Goal: Information Seeking & Learning: Learn about a topic

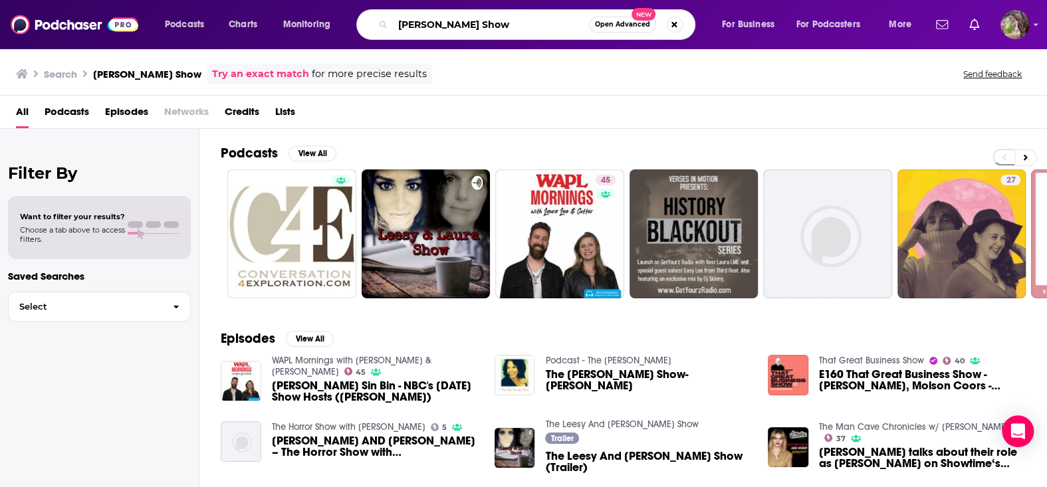
drag, startPoint x: 488, startPoint y: 25, endPoint x: 383, endPoint y: 28, distance: 105.1
click at [383, 28] on div "[PERSON_NAME] Show Open Advanced New" at bounding box center [525, 24] width 339 height 31
paste input "[DEMOGRAPHIC_DATA]"
type input "[DEMOGRAPHIC_DATA]"
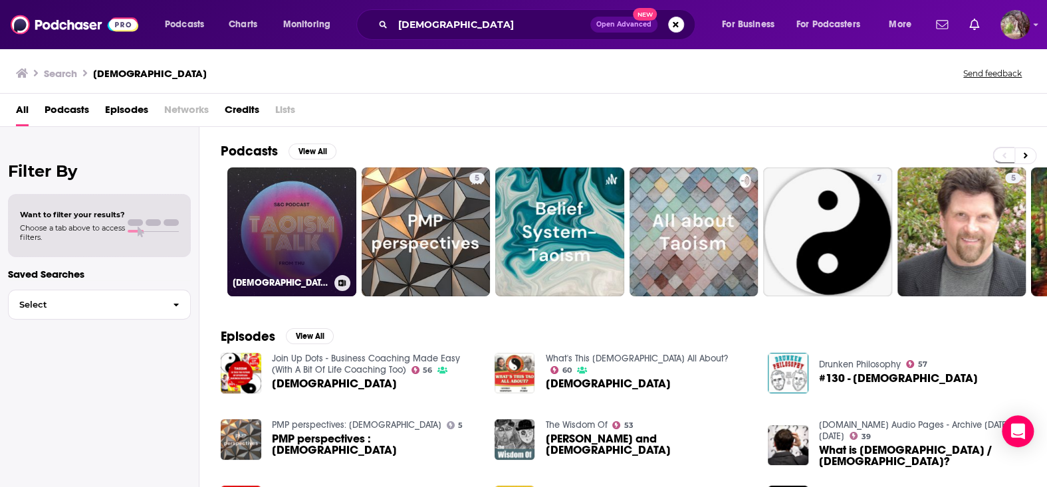
click at [302, 227] on link "[DEMOGRAPHIC_DATA]'s SCPodcast" at bounding box center [291, 232] width 129 height 129
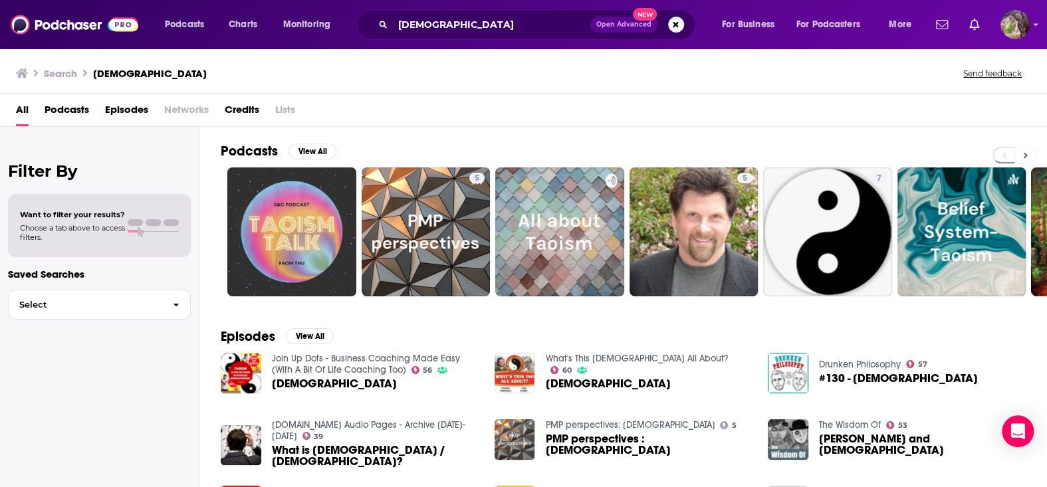
click at [1021, 152] on button at bounding box center [1026, 156] width 22 height 17
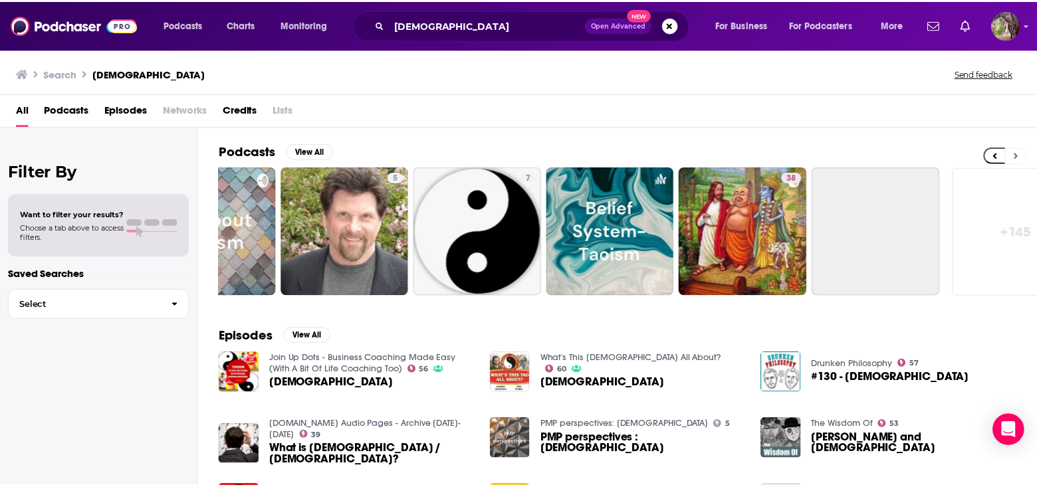
scroll to position [0, 395]
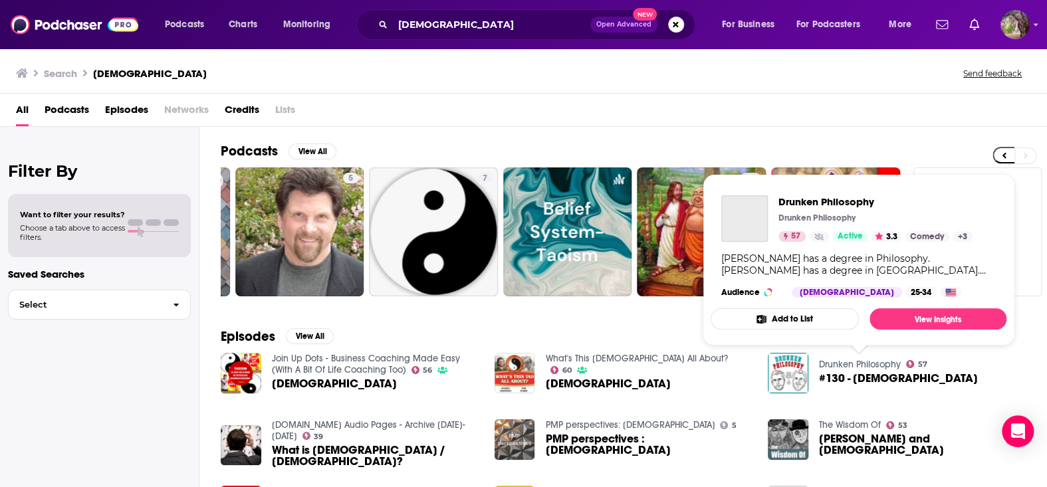
click at [836, 360] on link "Drunken Philosophy" at bounding box center [860, 364] width 82 height 11
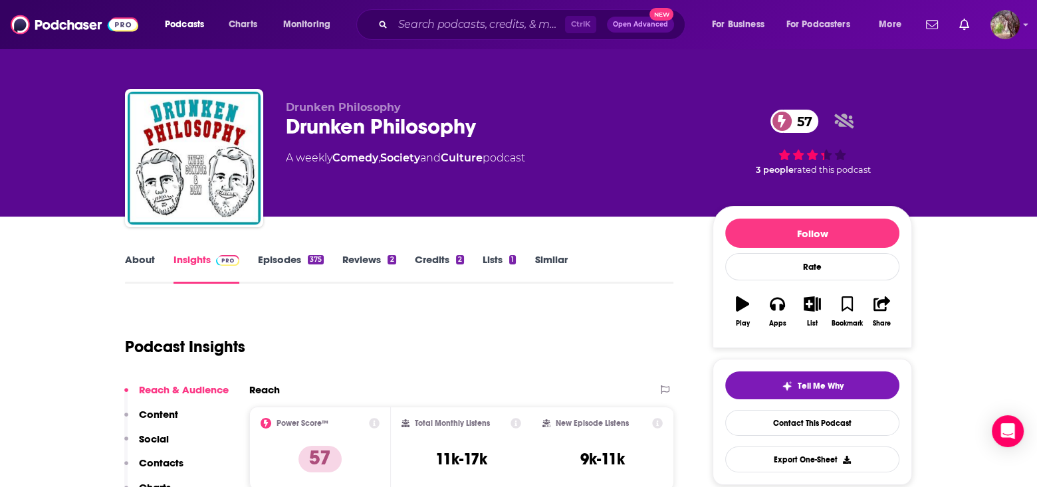
click at [136, 260] on link "About" at bounding box center [140, 268] width 30 height 31
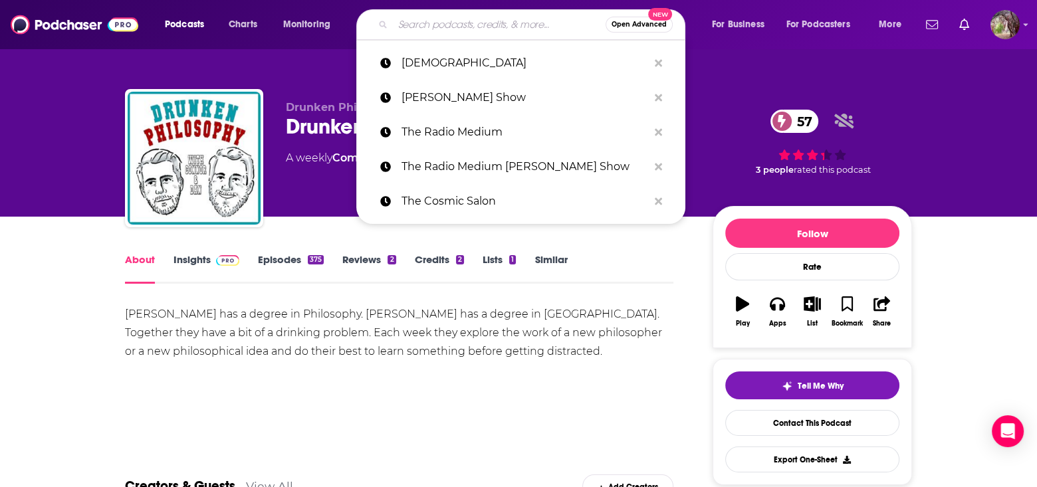
click at [411, 19] on input "Search podcasts, credits, & more..." at bounding box center [499, 24] width 213 height 21
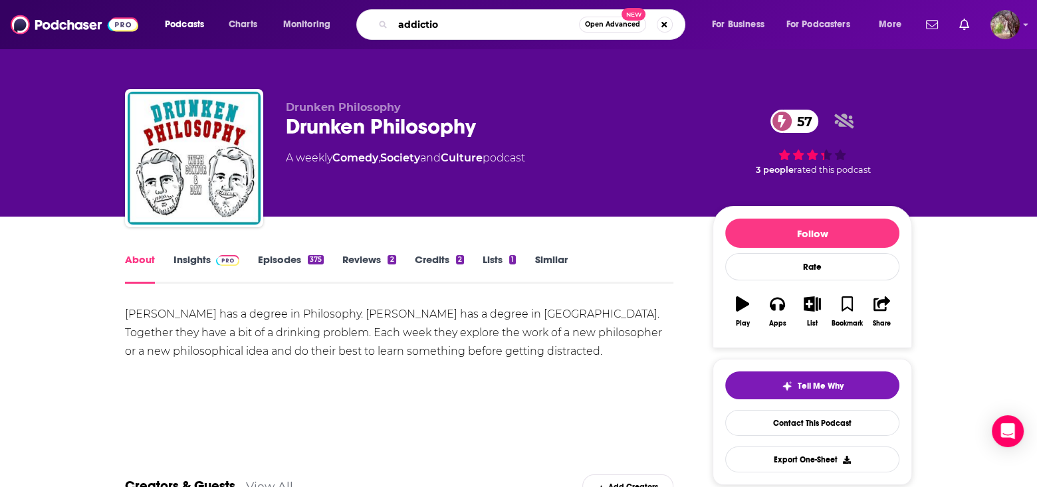
type input "addiction"
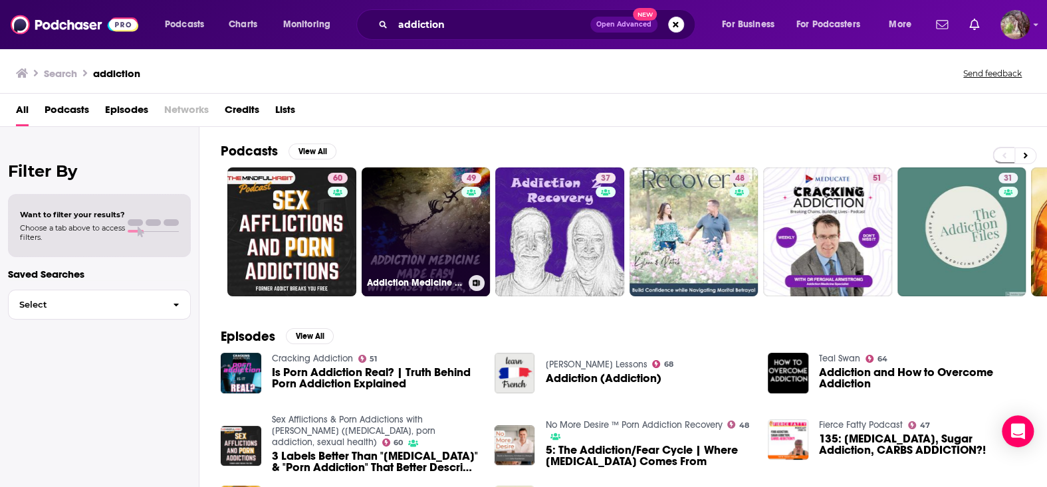
click at [417, 243] on link "49 Addiction Medicine Made Easy | Fighting back against addiction" at bounding box center [426, 232] width 129 height 129
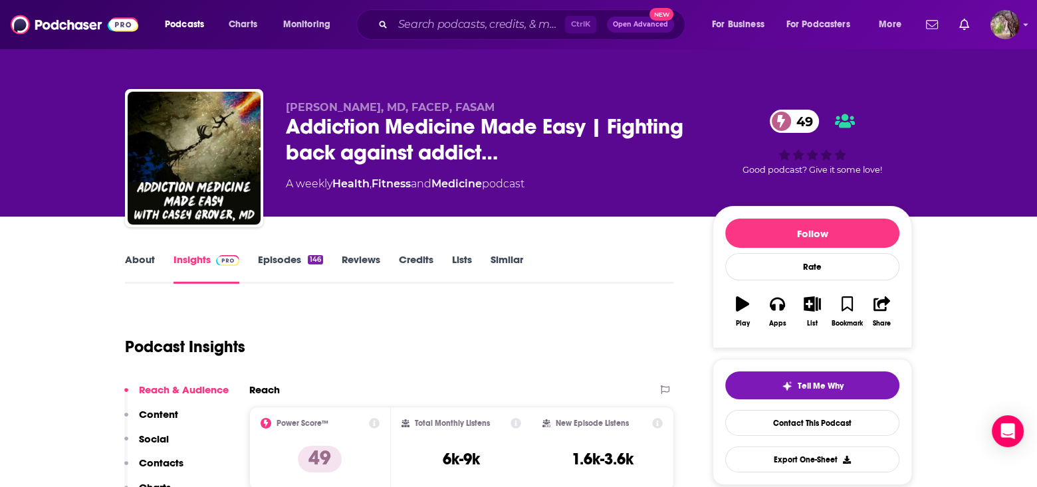
click at [133, 259] on link "About" at bounding box center [140, 268] width 30 height 31
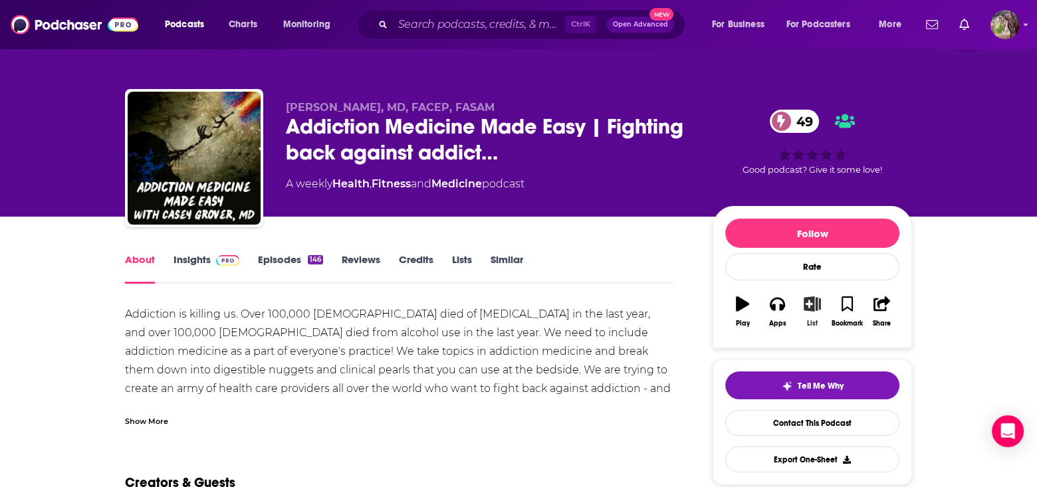
click at [809, 303] on icon "button" at bounding box center [812, 304] width 17 height 15
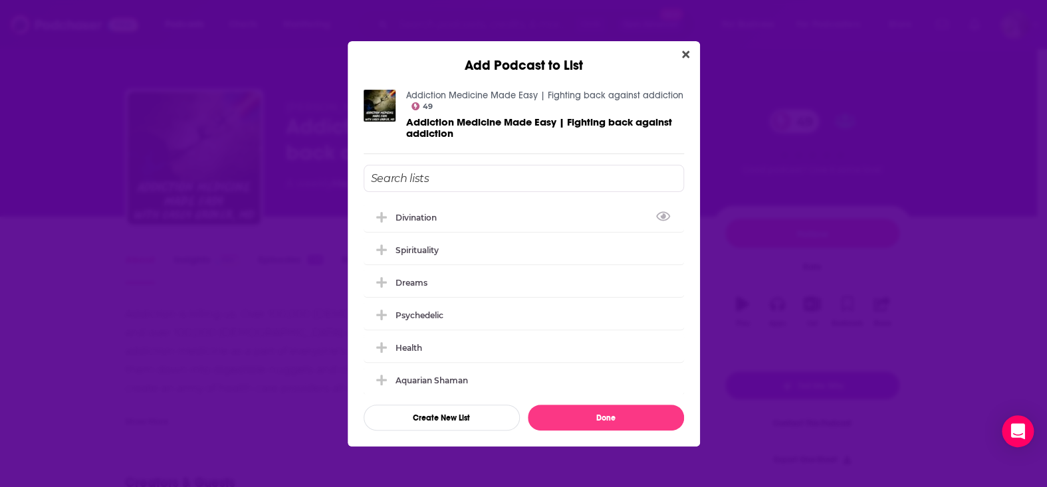
click at [417, 177] on input "Add Podcast To List" at bounding box center [524, 178] width 321 height 27
click at [444, 418] on button "Create New List" at bounding box center [442, 418] width 156 height 26
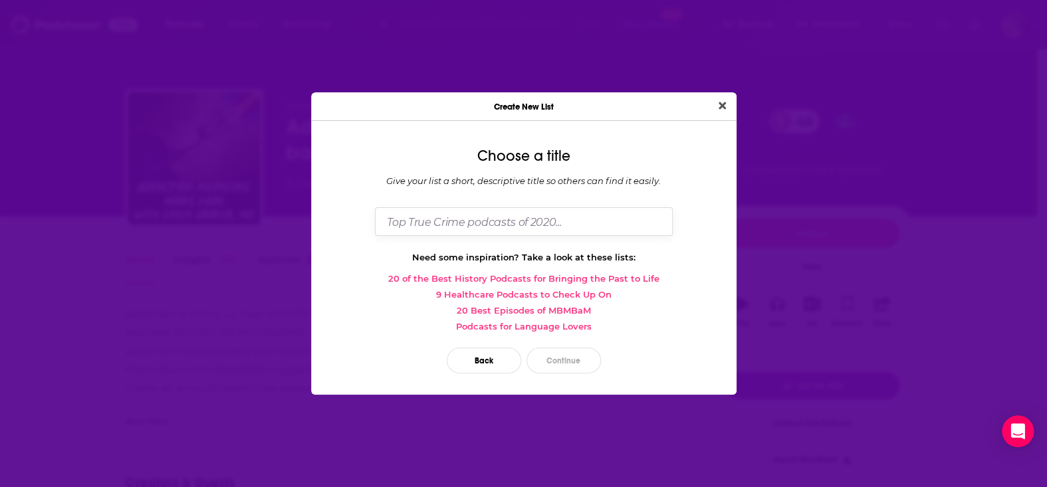
click at [447, 221] on input "Dialog" at bounding box center [524, 221] width 298 height 29
type input "Addiction"
click at [557, 358] on button "Continue" at bounding box center [564, 361] width 74 height 26
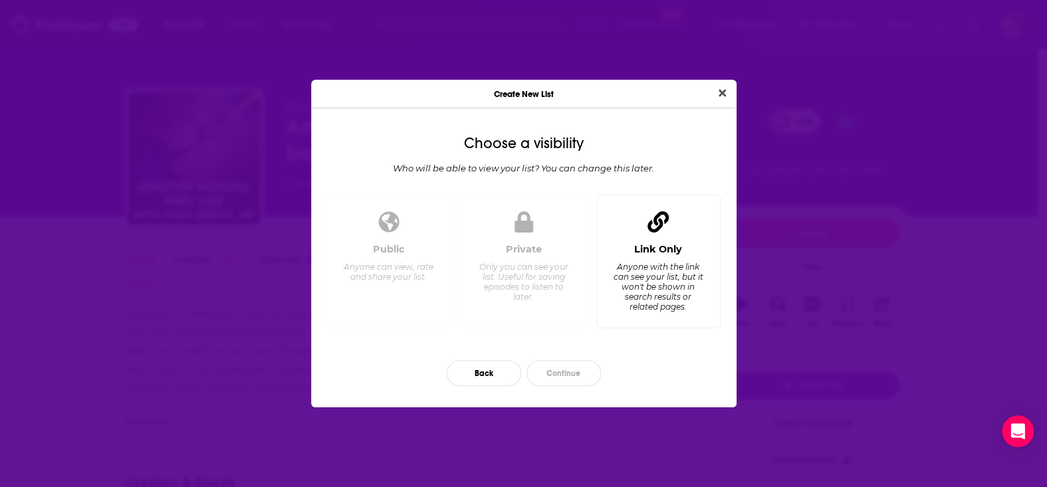
click at [649, 231] on icon "Dialog" at bounding box center [658, 221] width 21 height 21
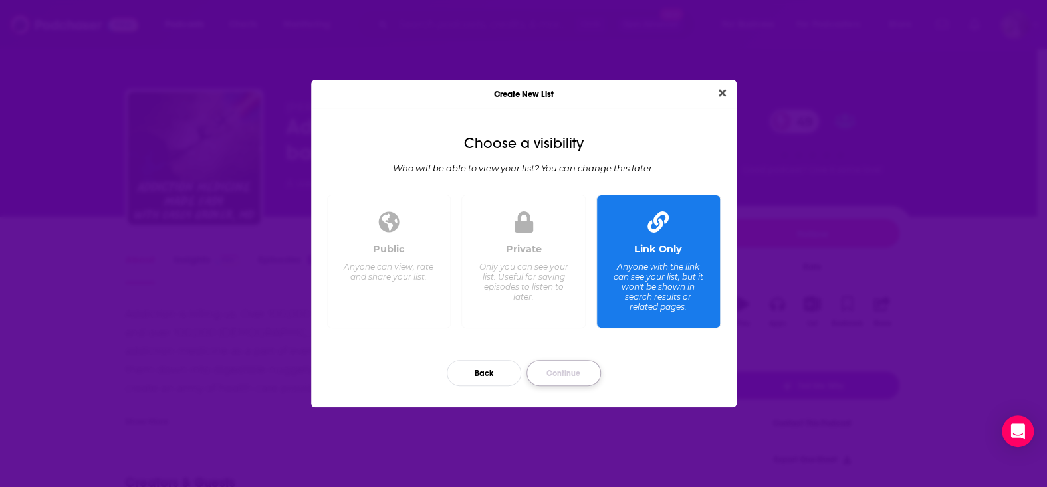
click at [575, 366] on button "Continue" at bounding box center [564, 373] width 74 height 26
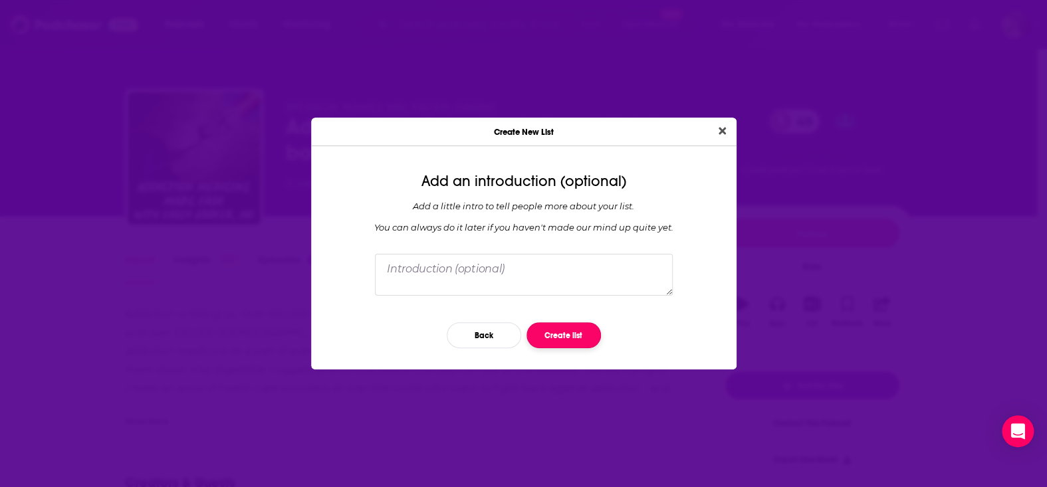
click at [563, 338] on button "Create list" at bounding box center [564, 336] width 74 height 26
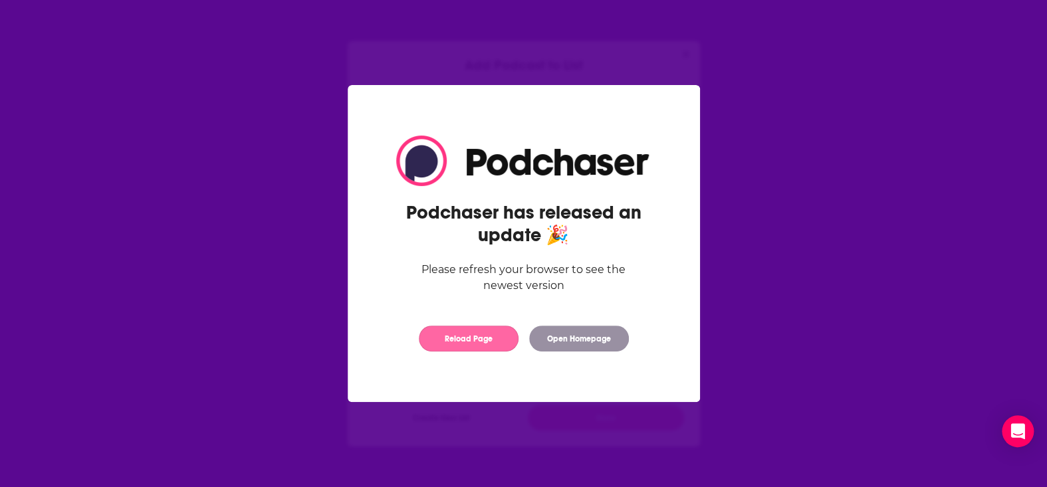
click at [489, 337] on button "Reload Page" at bounding box center [469, 339] width 100 height 26
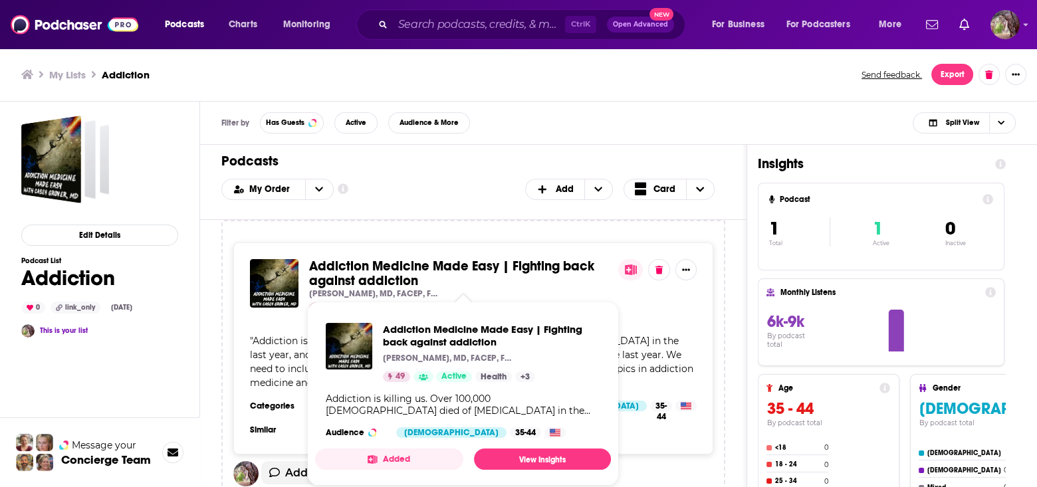
click at [456, 267] on span "Addiction Medicine Made Easy | Fighting back against addiction" at bounding box center [451, 273] width 285 height 31
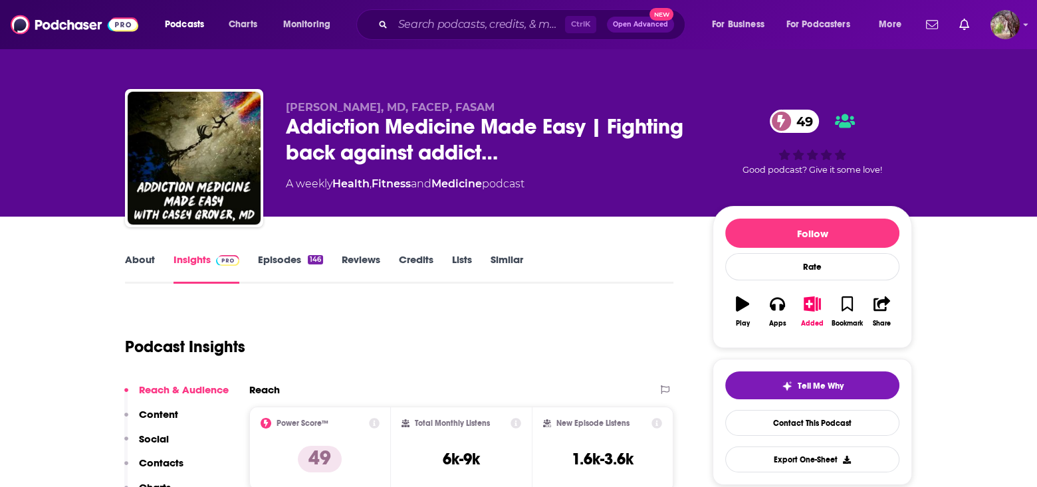
click at [513, 258] on link "Similar" at bounding box center [507, 268] width 33 height 31
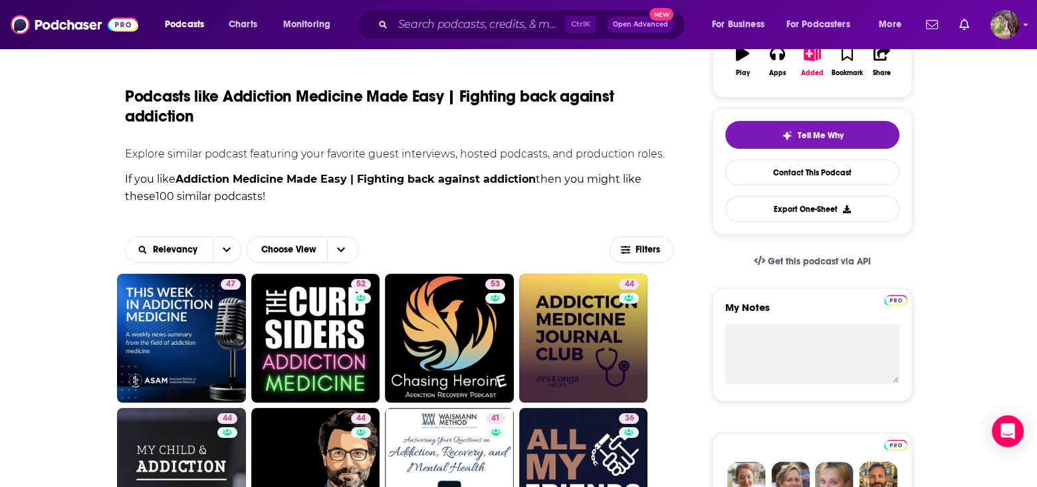
scroll to position [333, 0]
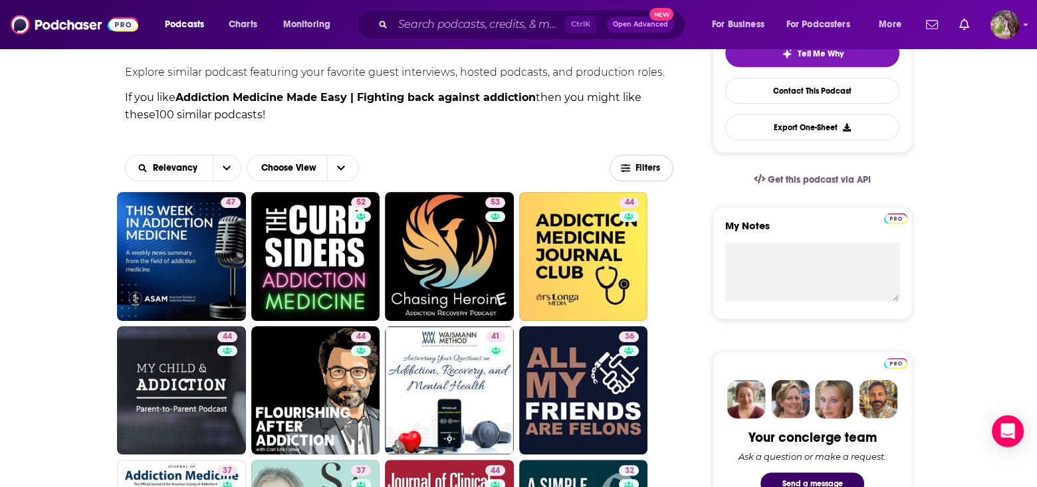
click at [634, 173] on button "Filters" at bounding box center [642, 168] width 64 height 27
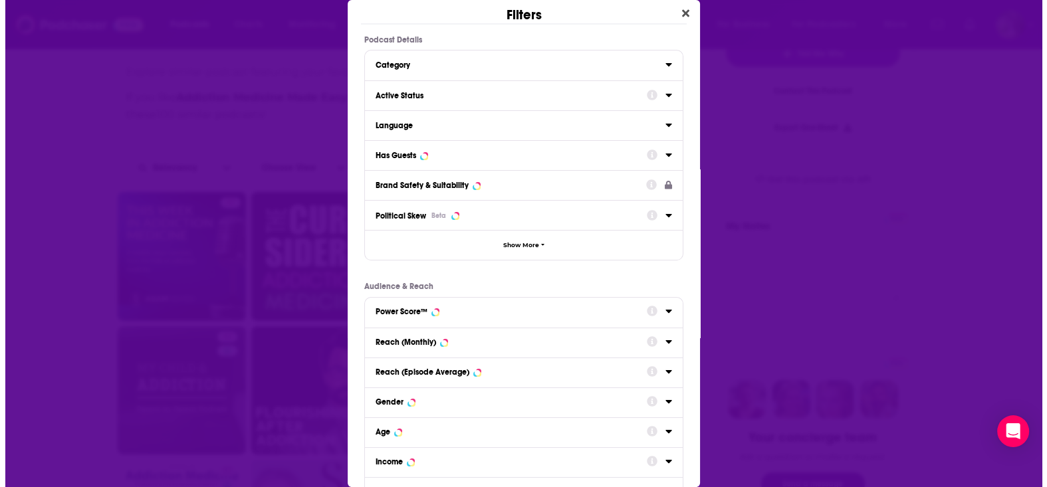
scroll to position [0, 0]
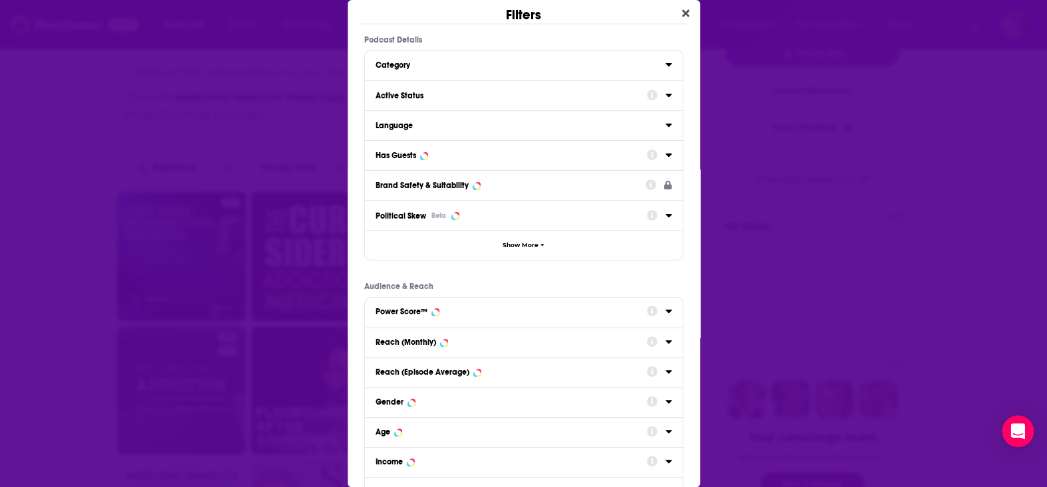
click at [666, 98] on icon "Dialog" at bounding box center [669, 95] width 7 height 11
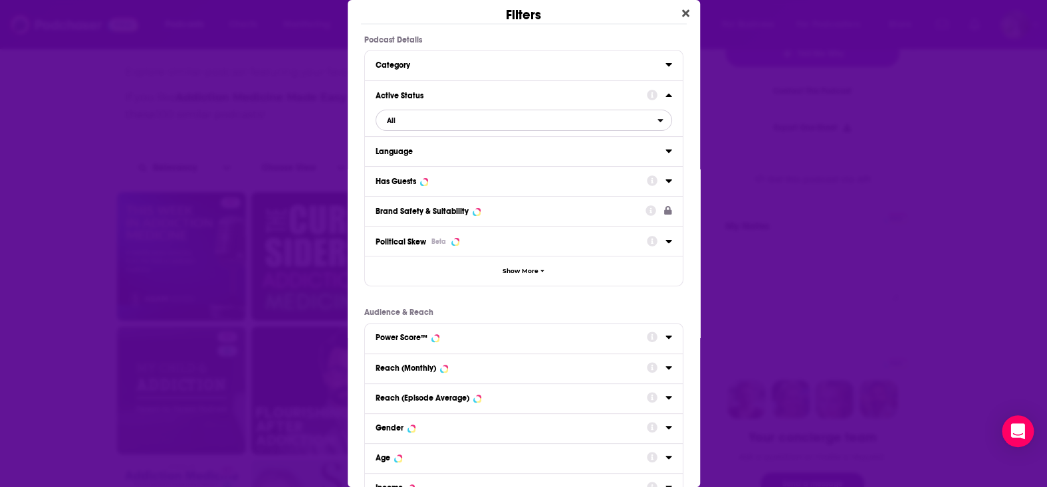
click at [658, 120] on icon "open menu" at bounding box center [660, 120] width 5 height 3
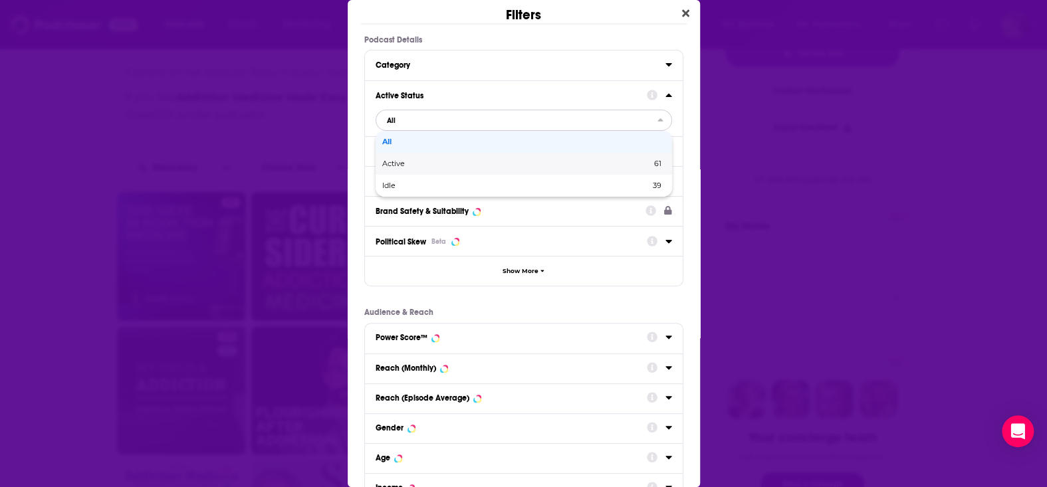
click at [414, 164] on span "Active" at bounding box center [455, 163] width 146 height 7
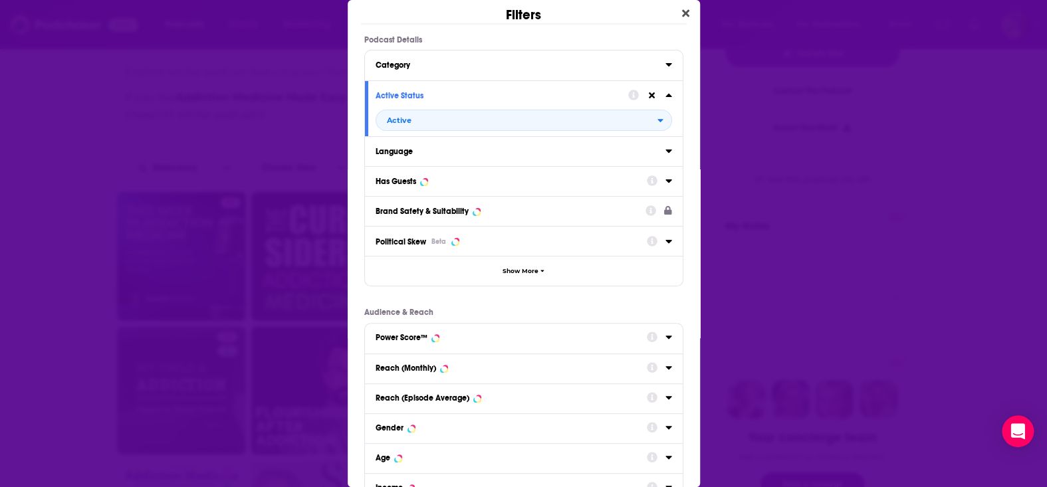
click at [666, 180] on icon "Dialog" at bounding box center [669, 181] width 6 height 3
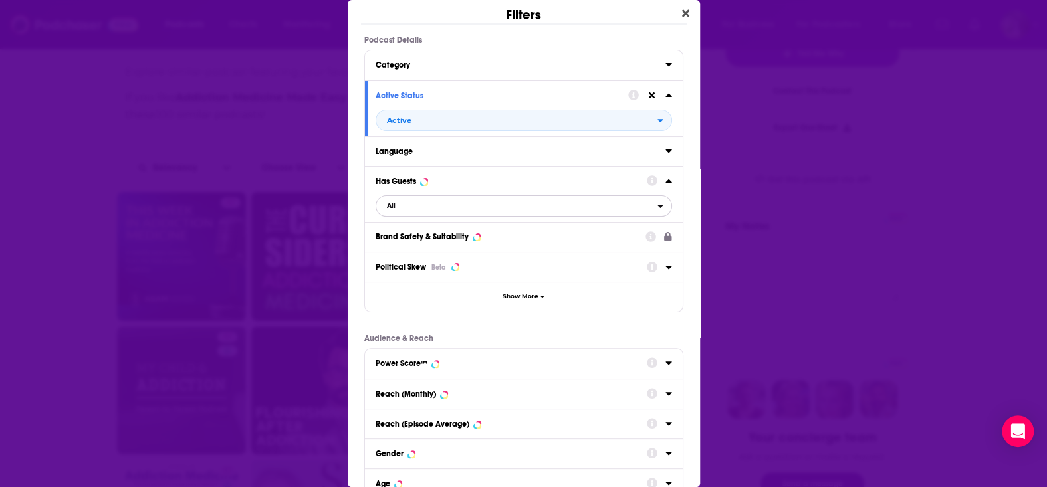
click at [658, 205] on icon "open menu" at bounding box center [660, 206] width 5 height 3
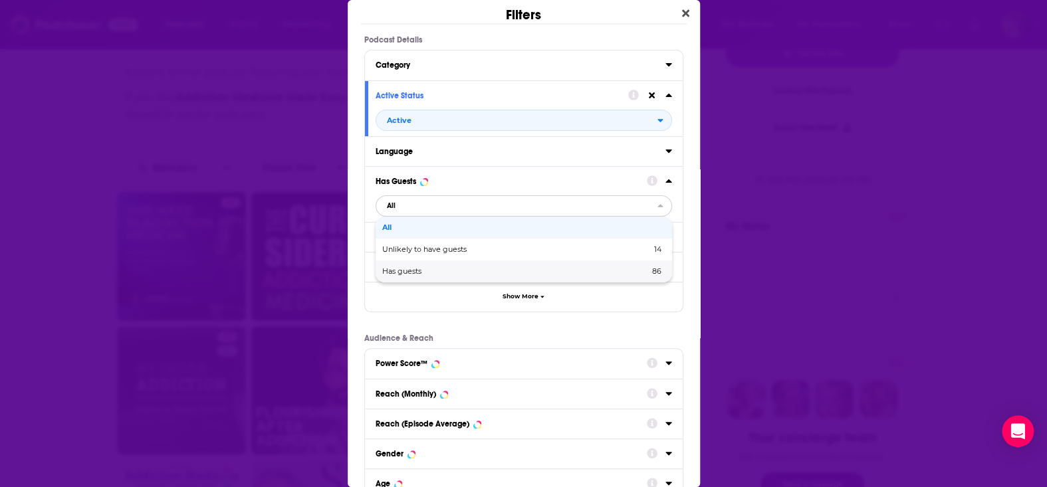
click at [414, 273] on span "Has guests" at bounding box center [458, 271] width 153 height 7
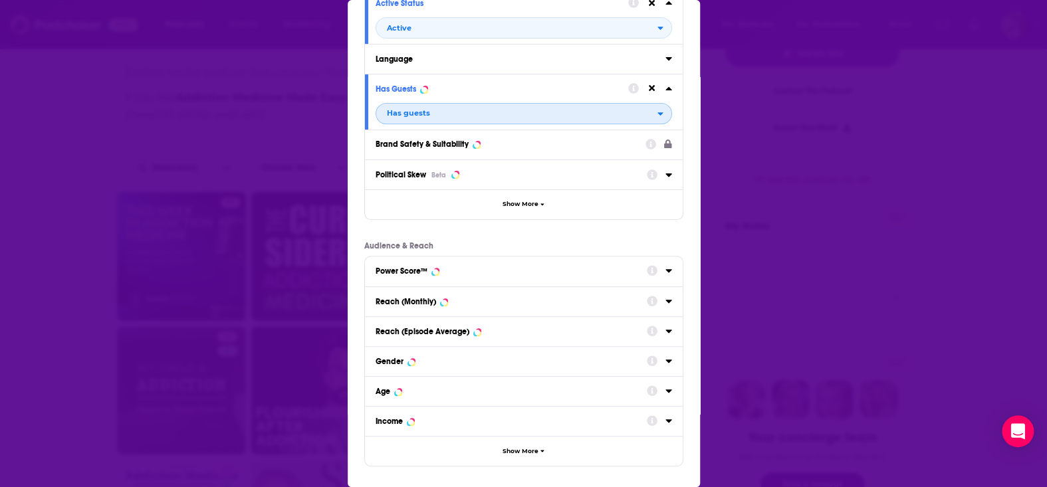
scroll to position [149, 0]
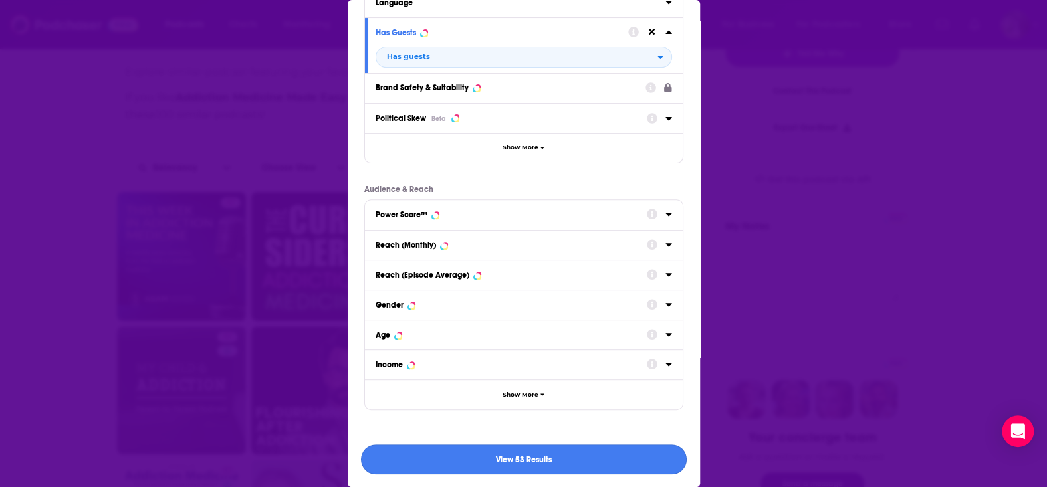
click at [537, 459] on button "View 53 Results" at bounding box center [524, 460] width 326 height 30
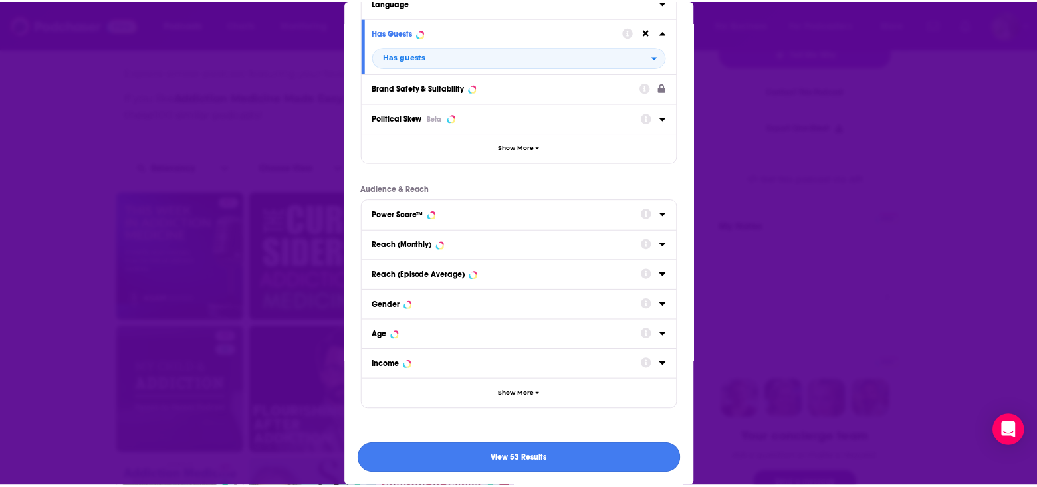
scroll to position [333, 0]
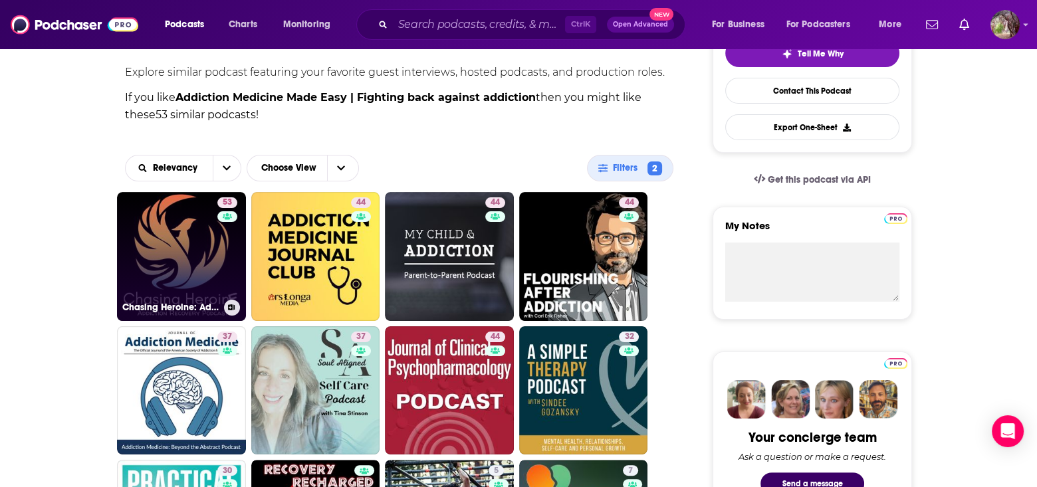
click at [172, 233] on link "53 Chasing Heroine: Addiction Recovery and Sobriety" at bounding box center [181, 256] width 129 height 129
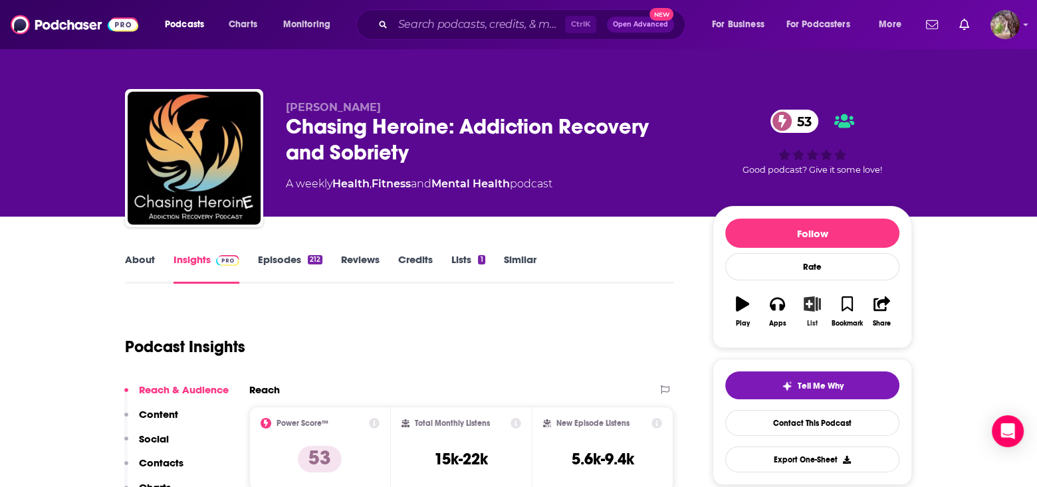
click at [811, 303] on icon "button" at bounding box center [812, 304] width 17 height 15
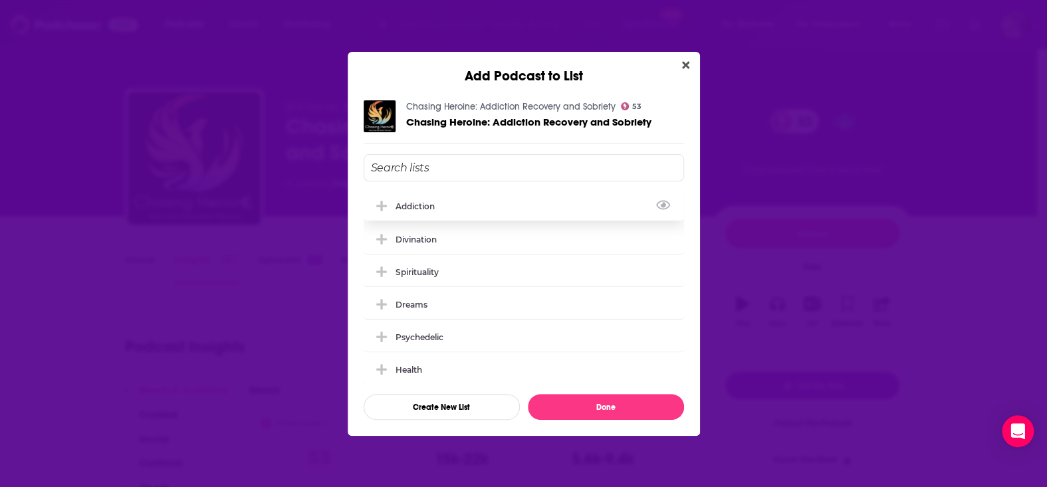
click at [428, 207] on div "Addiction" at bounding box center [419, 207] width 47 height 10
click at [601, 404] on button "Done" at bounding box center [606, 407] width 156 height 26
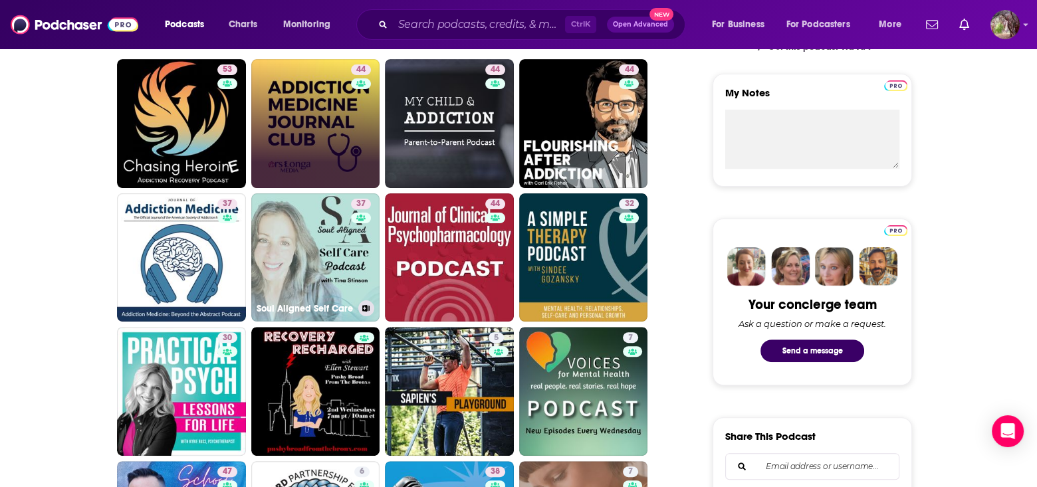
scroll to position [399, 0]
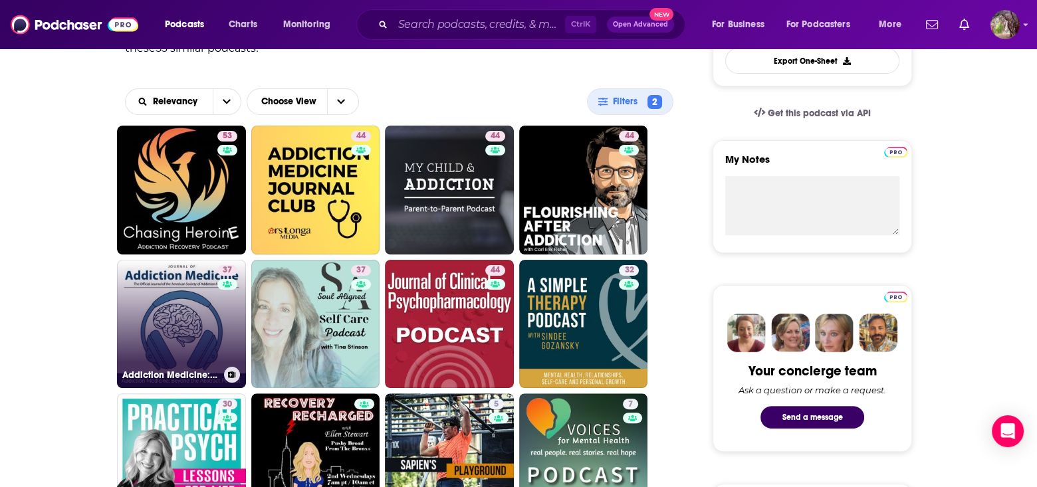
click at [178, 303] on link "37 Addiction Medicine: Beyond the Abstract" at bounding box center [181, 324] width 129 height 129
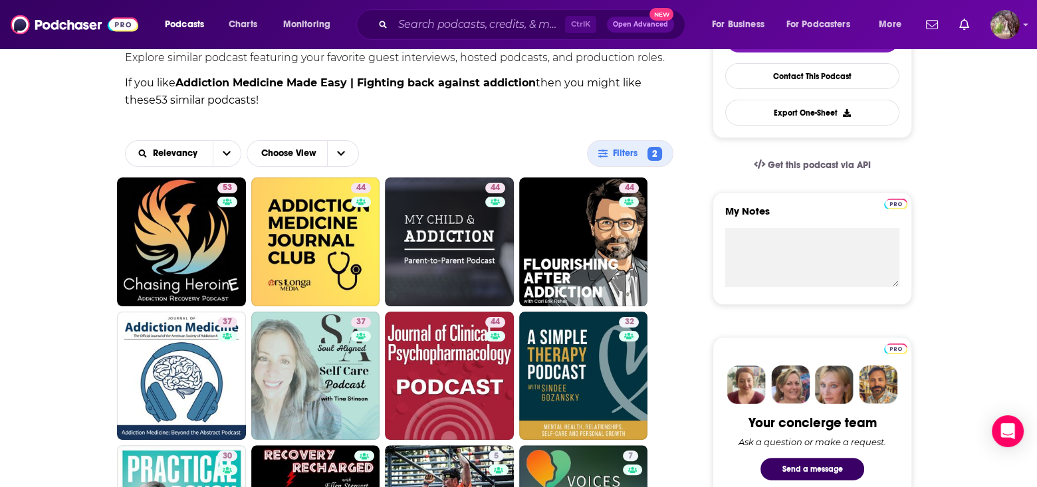
scroll to position [399, 0]
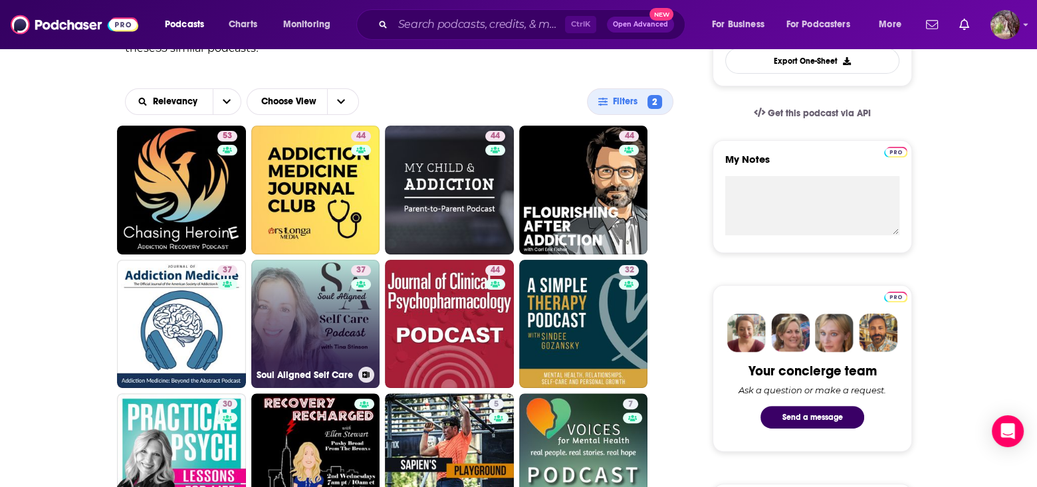
click at [335, 303] on link "37 Soul Aligned Self Care" at bounding box center [315, 324] width 129 height 129
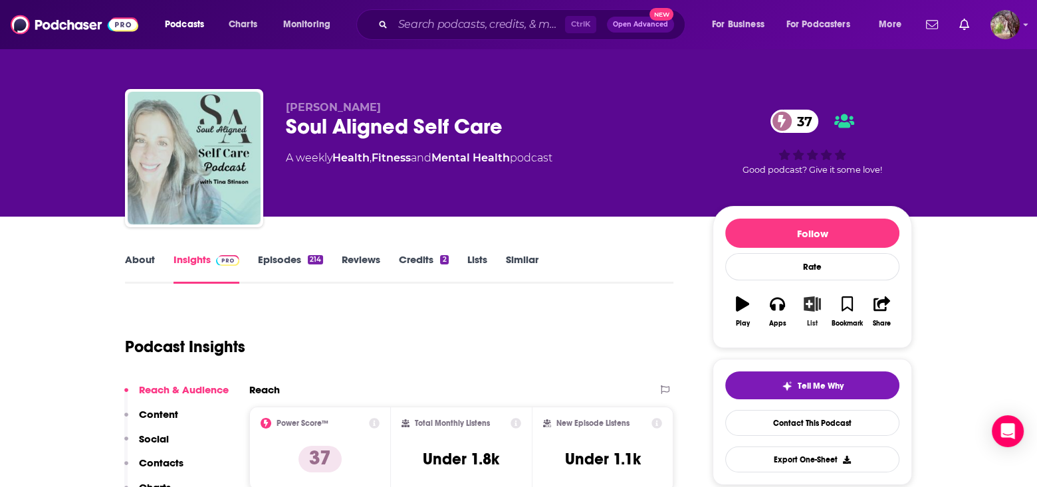
click at [809, 305] on icon "button" at bounding box center [812, 304] width 17 height 15
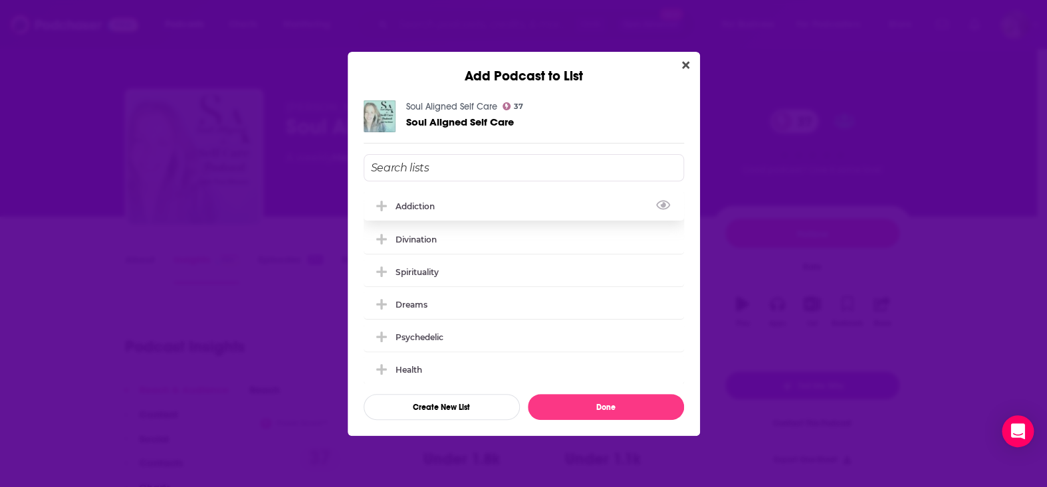
click at [425, 204] on div "Addiction" at bounding box center [419, 207] width 47 height 10
click at [598, 403] on button "Done" at bounding box center [606, 407] width 156 height 26
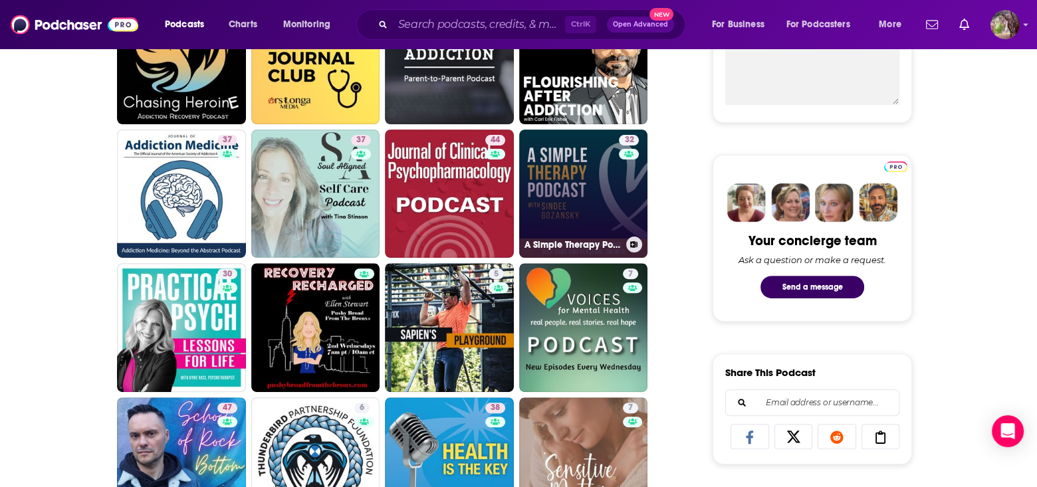
scroll to position [532, 0]
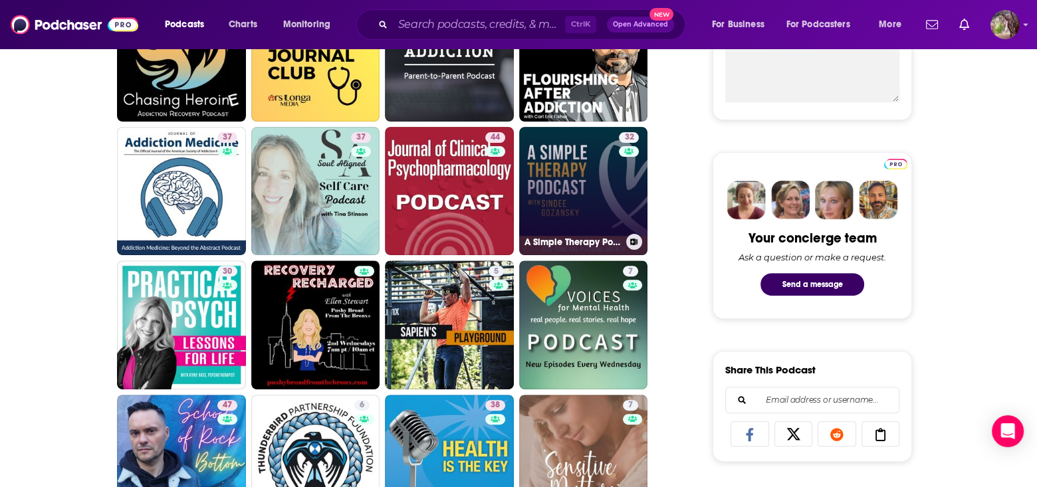
click at [553, 182] on link "32 A Simple Therapy Podcast: Honest Conversations on Therapy, Mental Health, He…" at bounding box center [583, 191] width 129 height 129
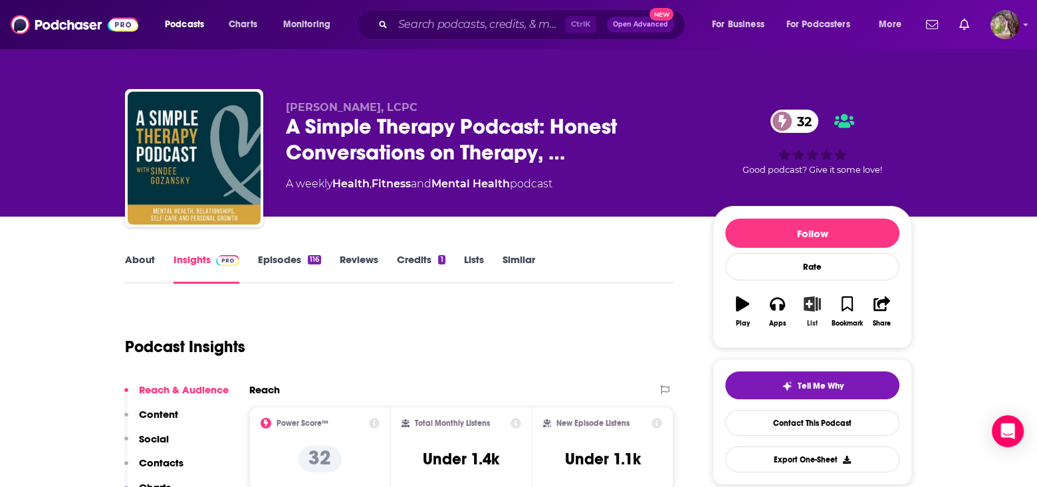
click at [810, 300] on icon "button" at bounding box center [812, 304] width 17 height 15
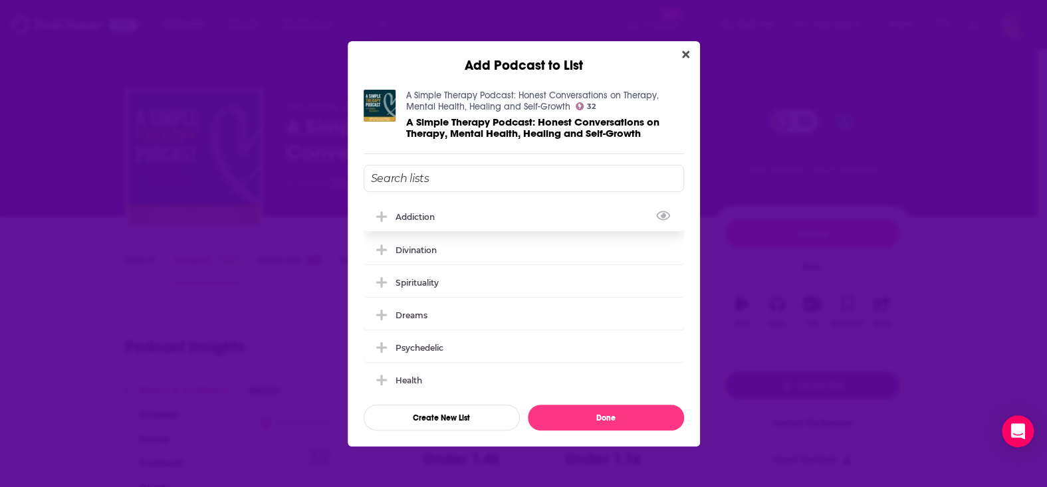
click at [414, 212] on div "Addiction" at bounding box center [419, 217] width 47 height 10
click at [601, 419] on button "Done" at bounding box center [606, 418] width 156 height 26
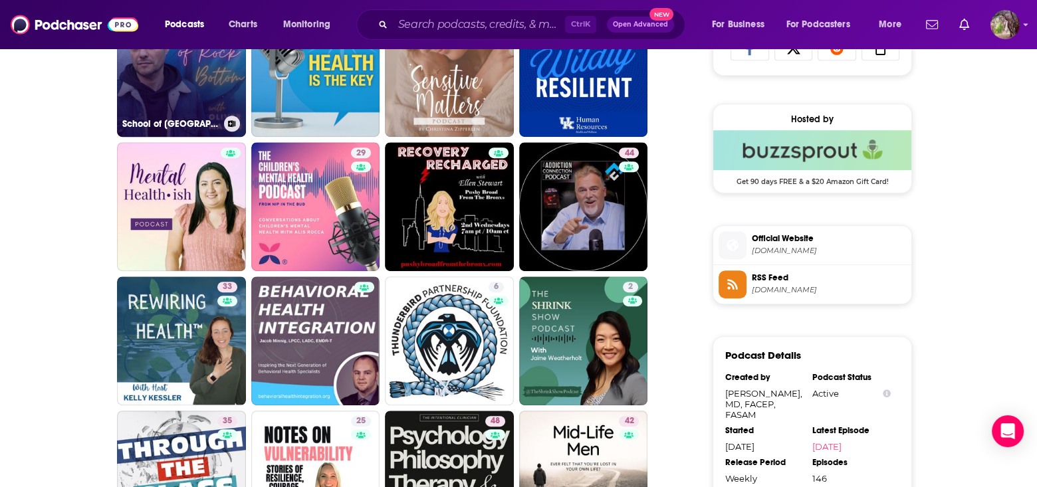
scroll to position [998, 0]
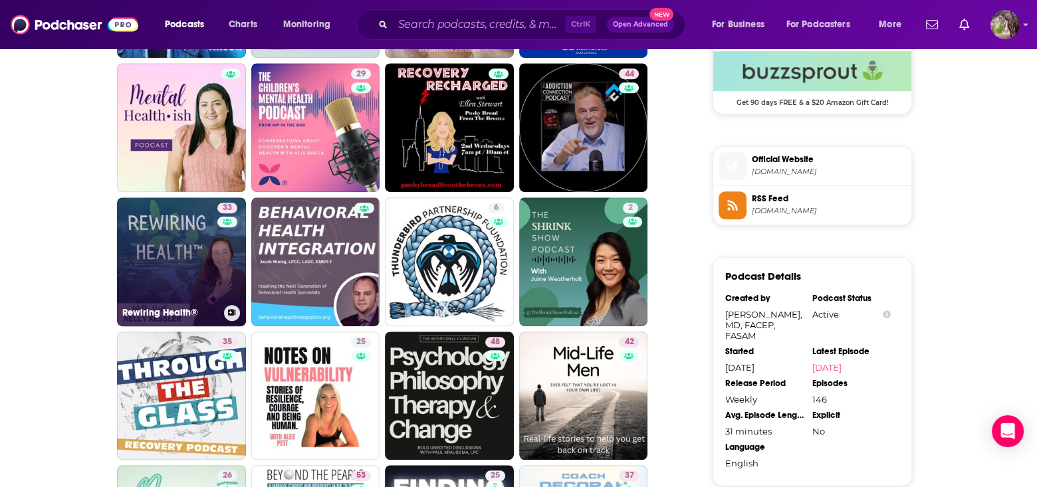
click at [203, 245] on link "33 Rewiring Health®" at bounding box center [181, 262] width 129 height 129
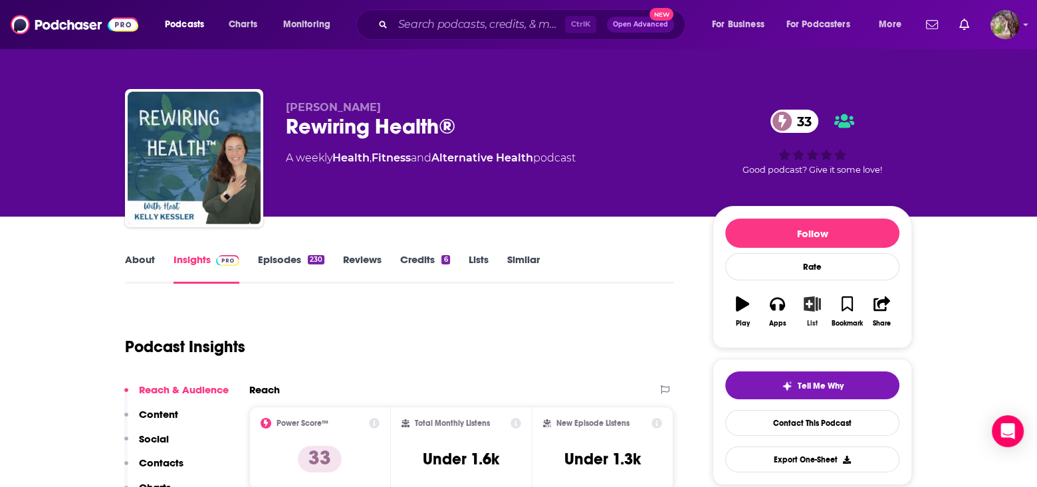
click at [813, 303] on icon "button" at bounding box center [812, 304] width 17 height 15
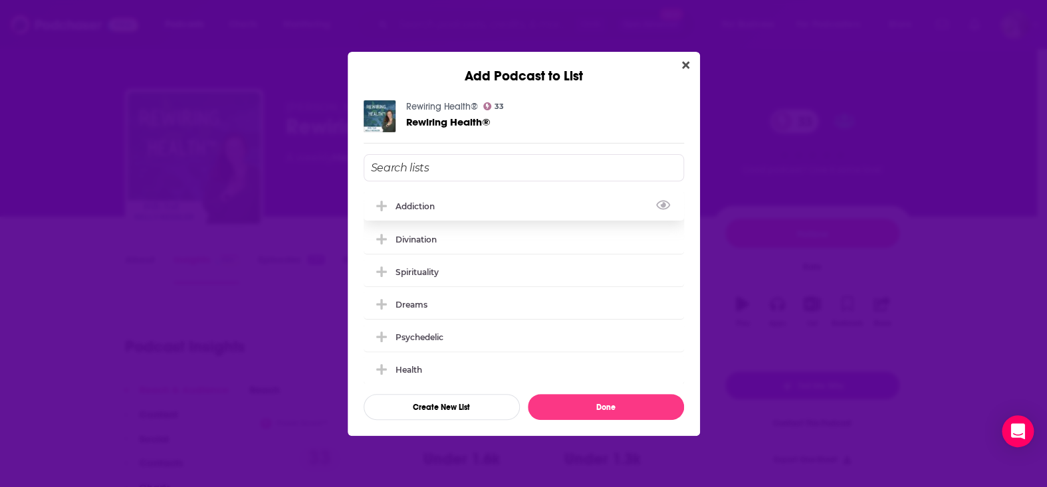
click at [420, 206] on div "Addiction" at bounding box center [419, 207] width 47 height 10
click at [614, 404] on button "Done" at bounding box center [606, 407] width 156 height 26
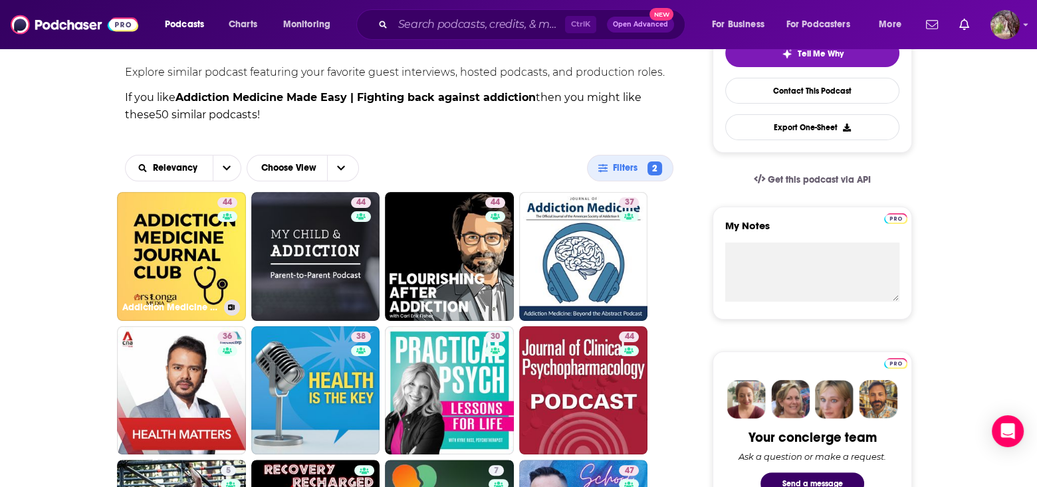
scroll to position [399, 0]
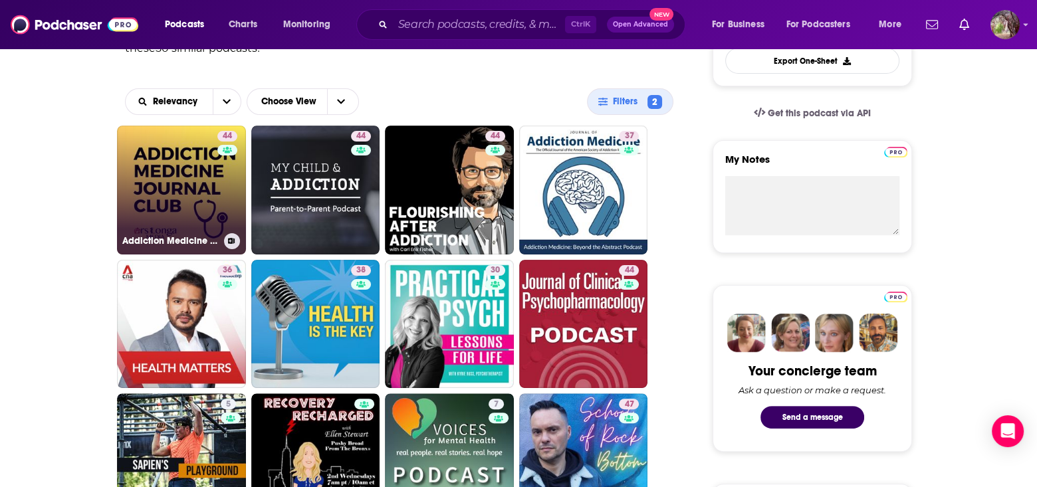
click at [171, 172] on link "44 Addiction Medicine Journal Club" at bounding box center [181, 190] width 129 height 129
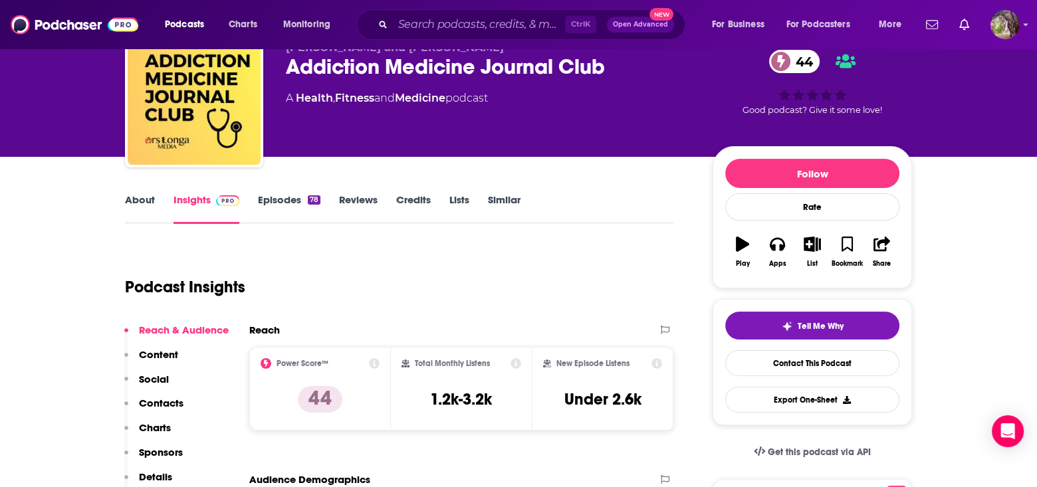
scroll to position [133, 0]
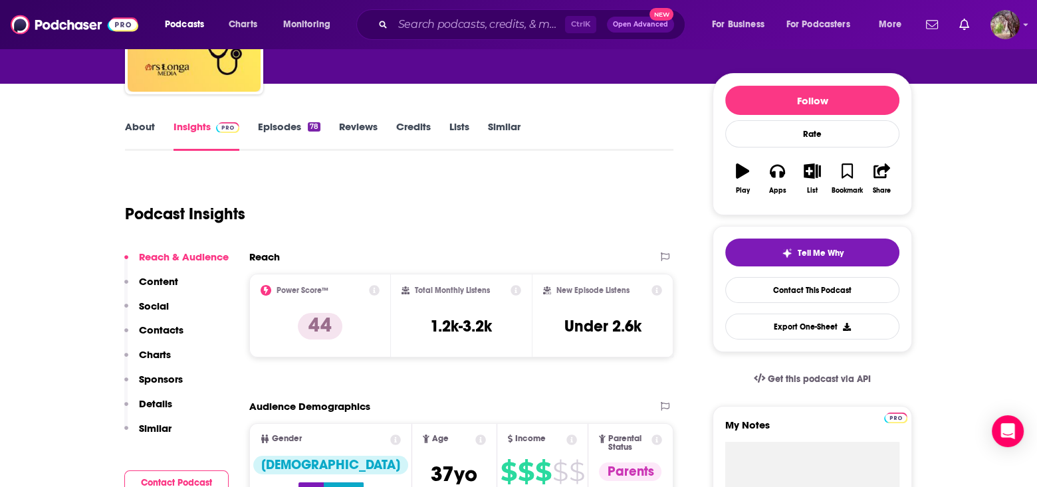
click at [141, 126] on link "About" at bounding box center [140, 135] width 30 height 31
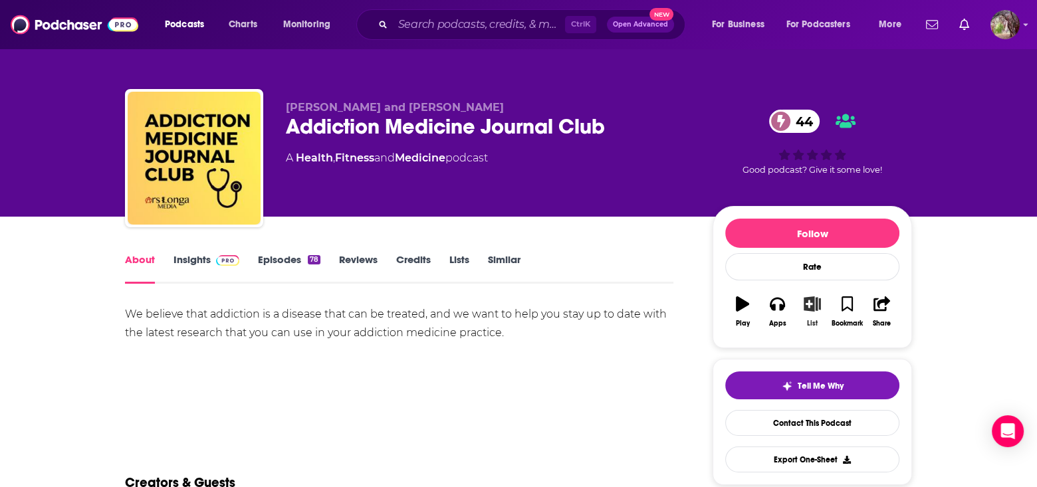
click at [812, 306] on icon "button" at bounding box center [813, 304] width 17 height 15
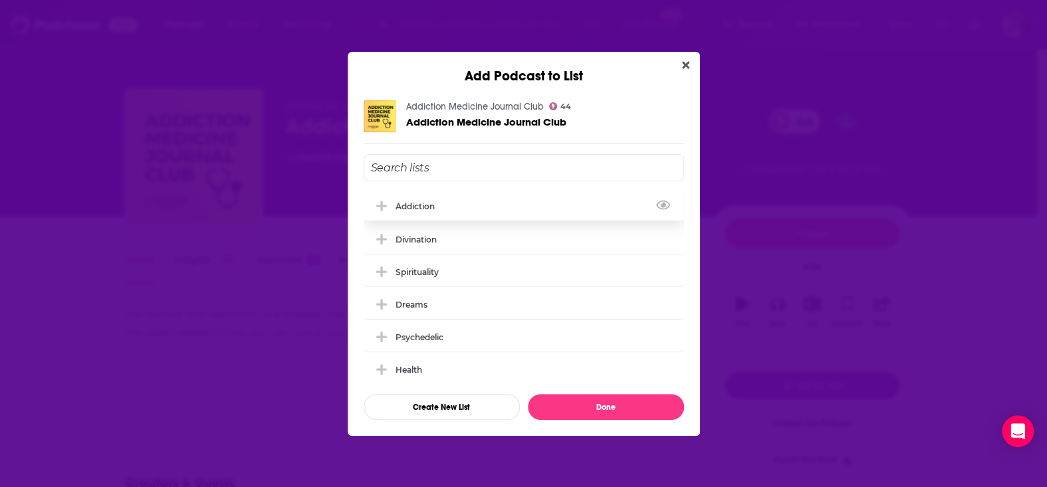
click at [412, 207] on div "Addiction" at bounding box center [419, 207] width 47 height 10
click at [601, 406] on button "Done" at bounding box center [606, 407] width 156 height 26
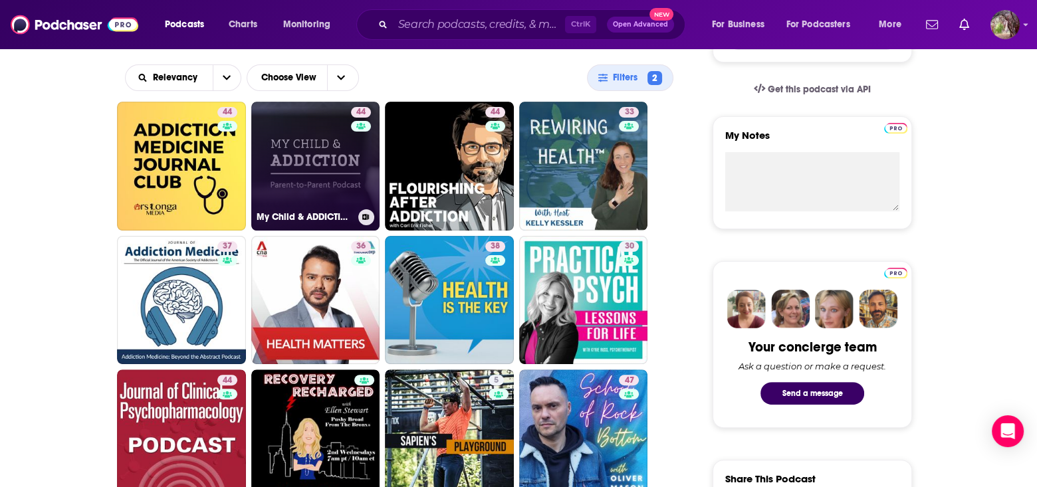
scroll to position [466, 0]
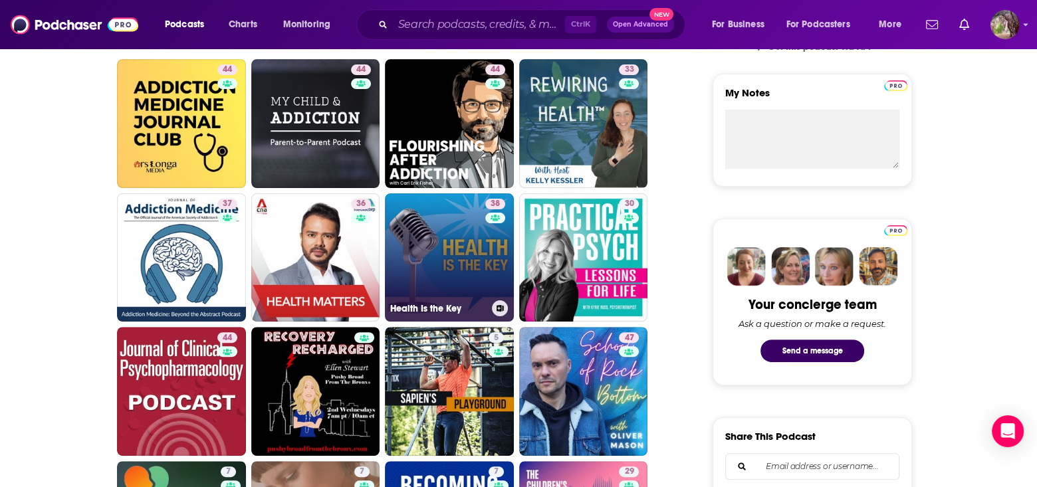
click at [474, 255] on link "38 Health Is the Key" at bounding box center [449, 258] width 129 height 129
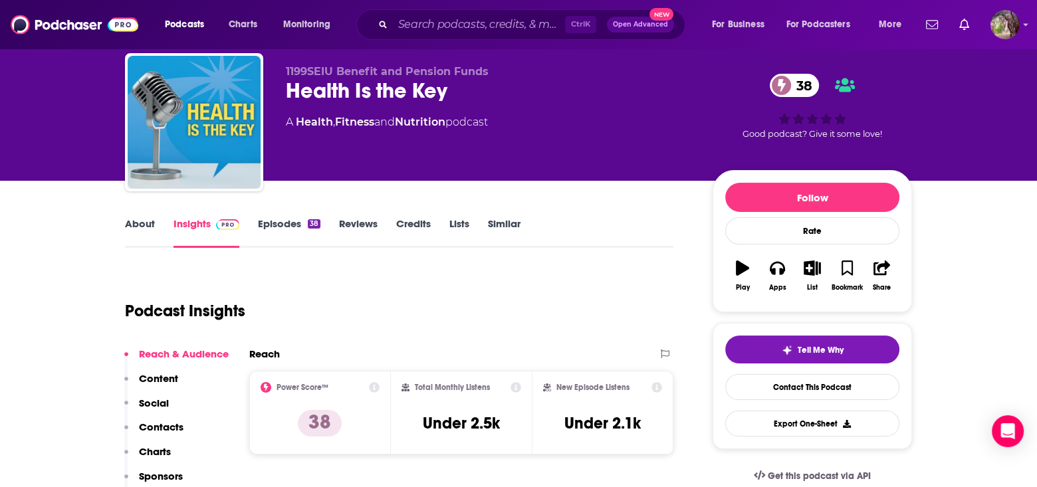
scroll to position [67, 0]
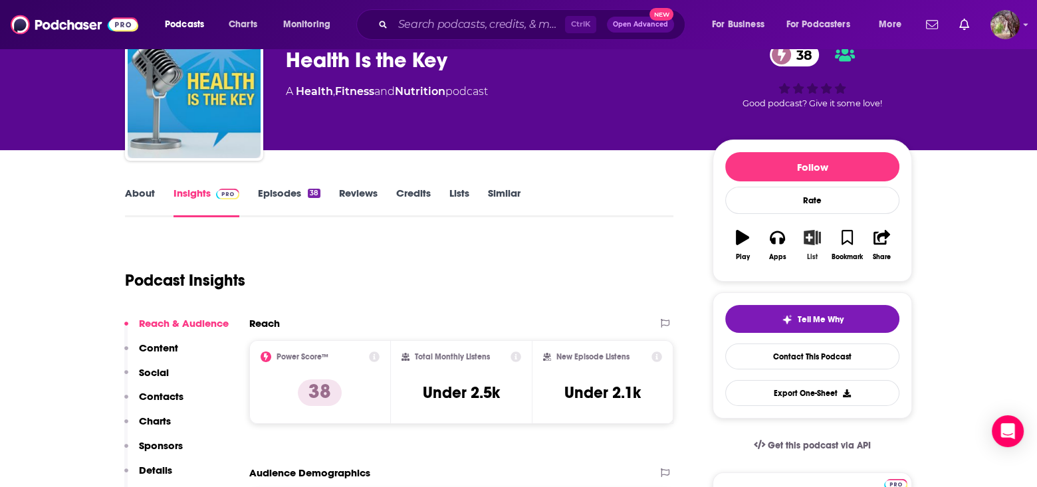
click at [808, 236] on icon "button" at bounding box center [812, 237] width 17 height 15
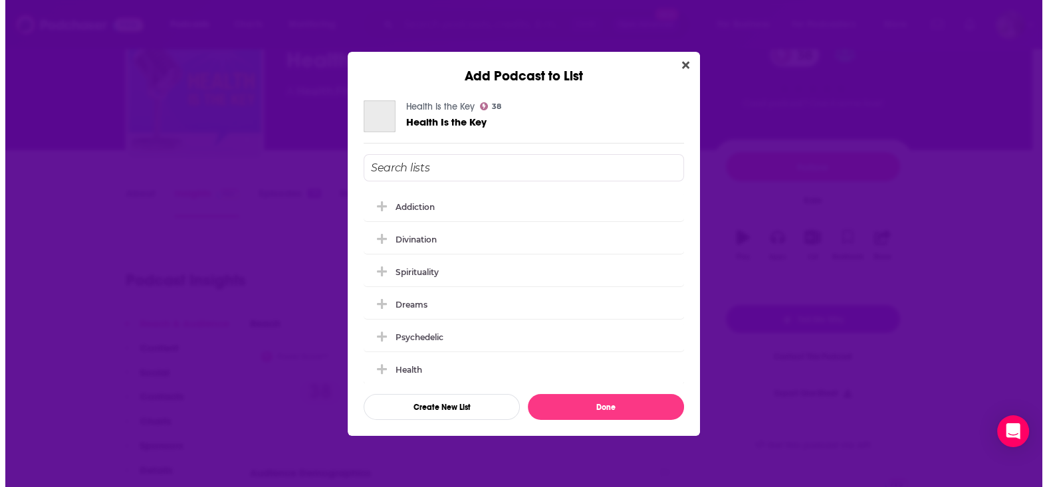
scroll to position [0, 0]
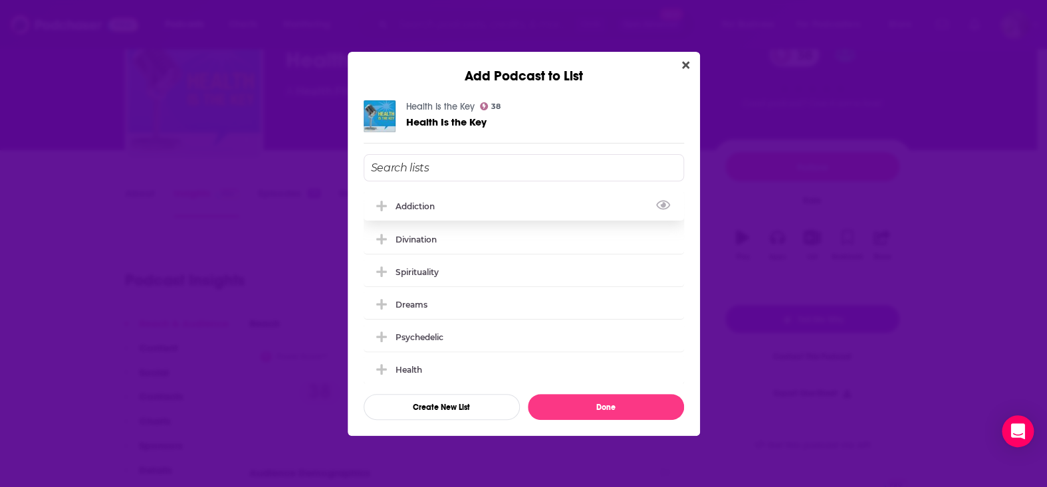
click at [422, 204] on div "Addiction" at bounding box center [419, 207] width 47 height 10
click at [577, 405] on button "Done" at bounding box center [606, 407] width 156 height 26
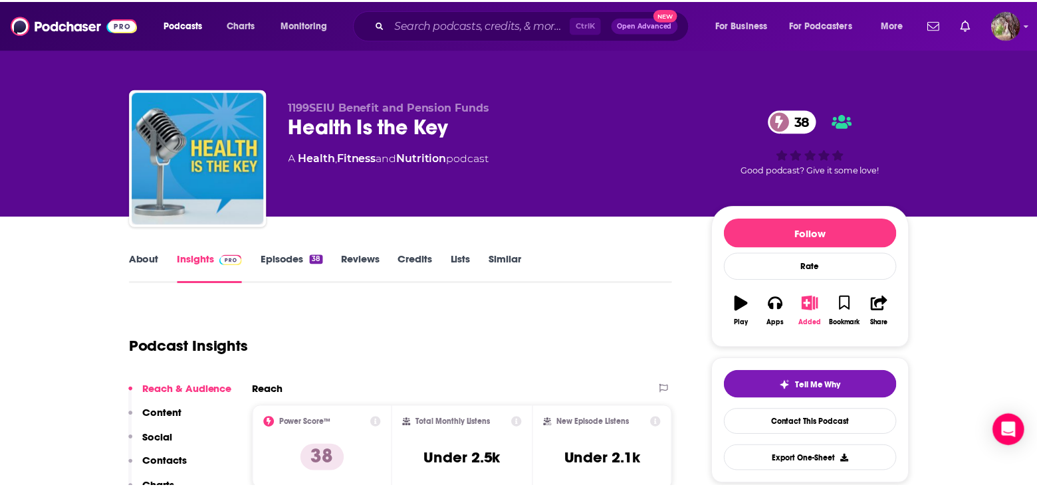
scroll to position [67, 0]
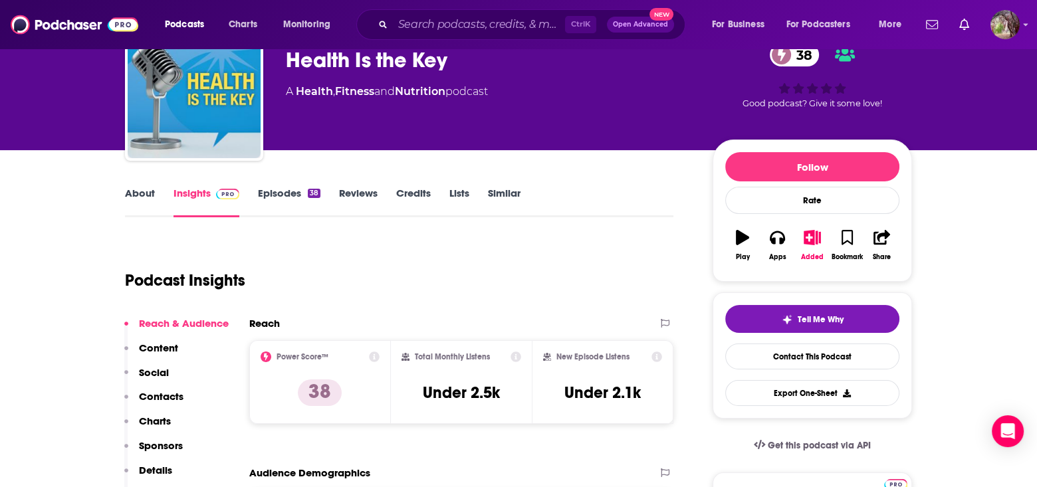
click at [142, 191] on link "About" at bounding box center [140, 202] width 30 height 31
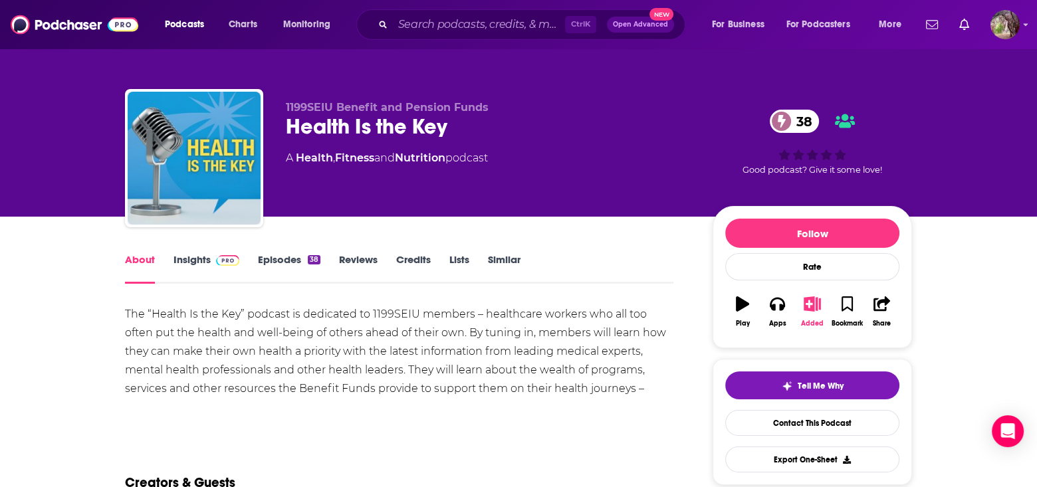
click at [810, 300] on icon "button" at bounding box center [812, 304] width 17 height 15
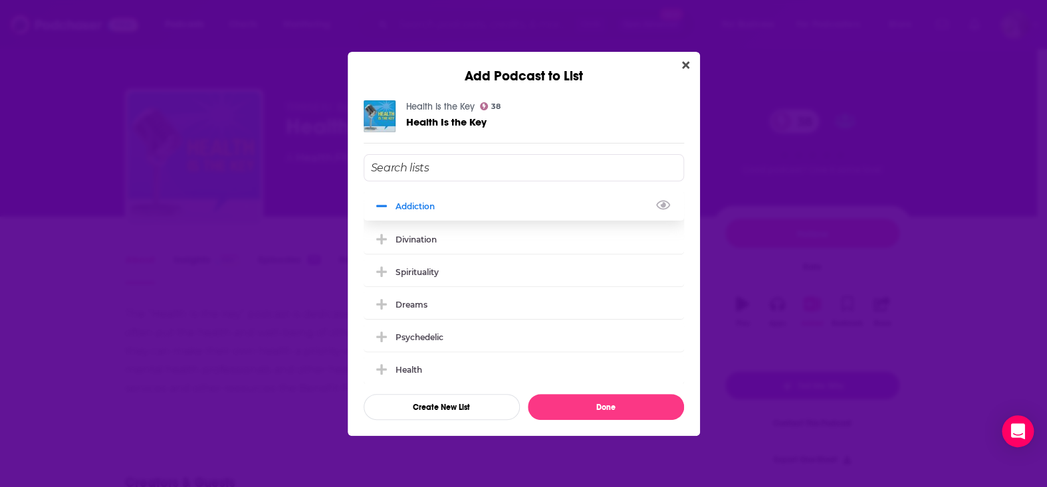
click at [404, 204] on div "Addiction" at bounding box center [419, 207] width 47 height 10
click at [601, 406] on button "Done" at bounding box center [606, 407] width 156 height 26
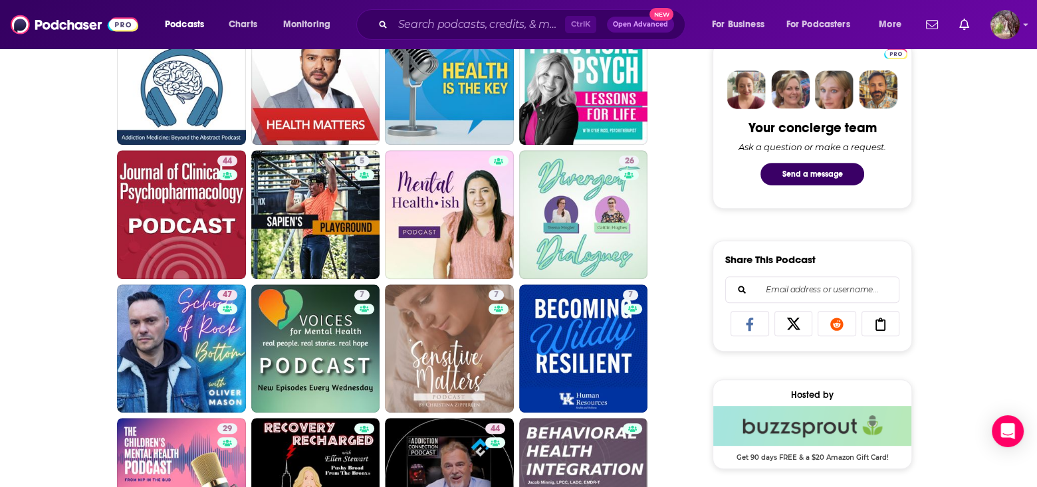
scroll to position [732, 0]
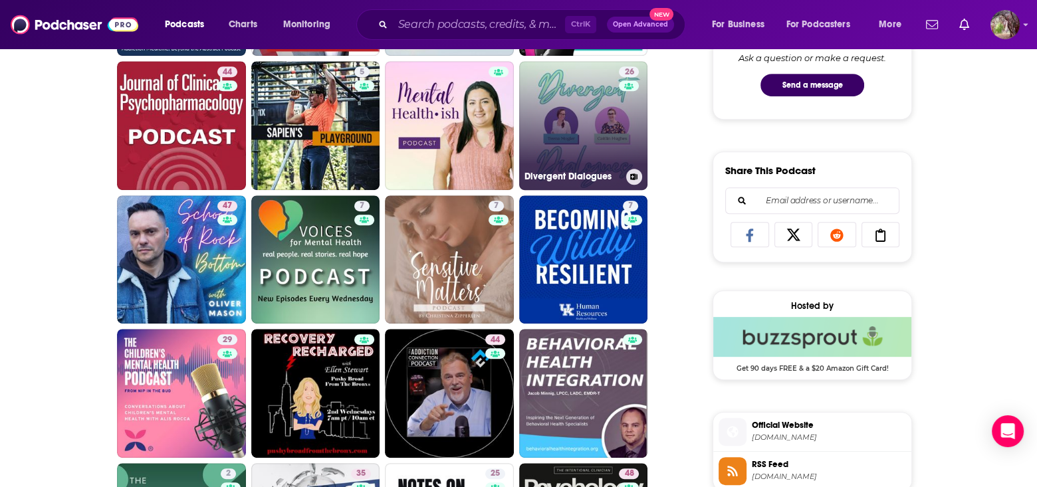
click at [573, 121] on link "26 Divergent Dialogues" at bounding box center [583, 125] width 129 height 129
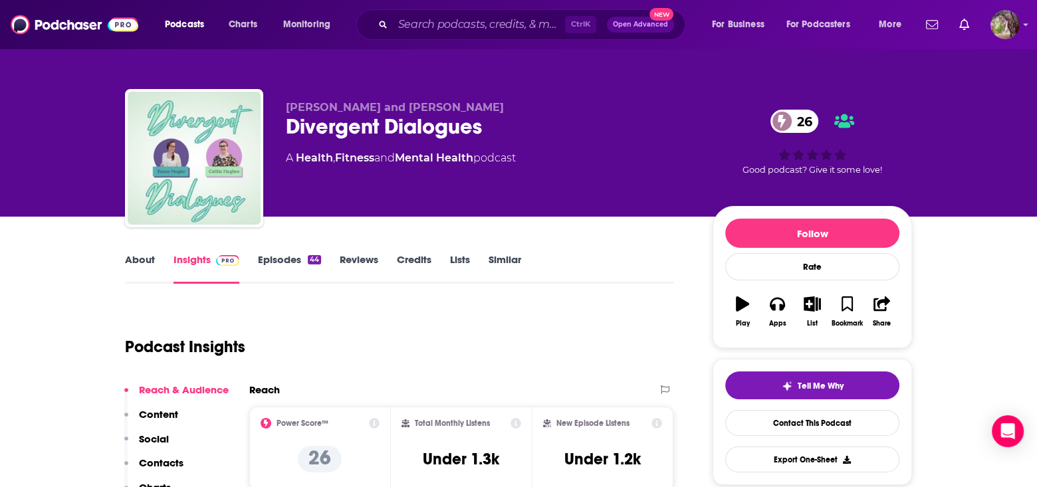
click at [140, 258] on link "About" at bounding box center [140, 268] width 30 height 31
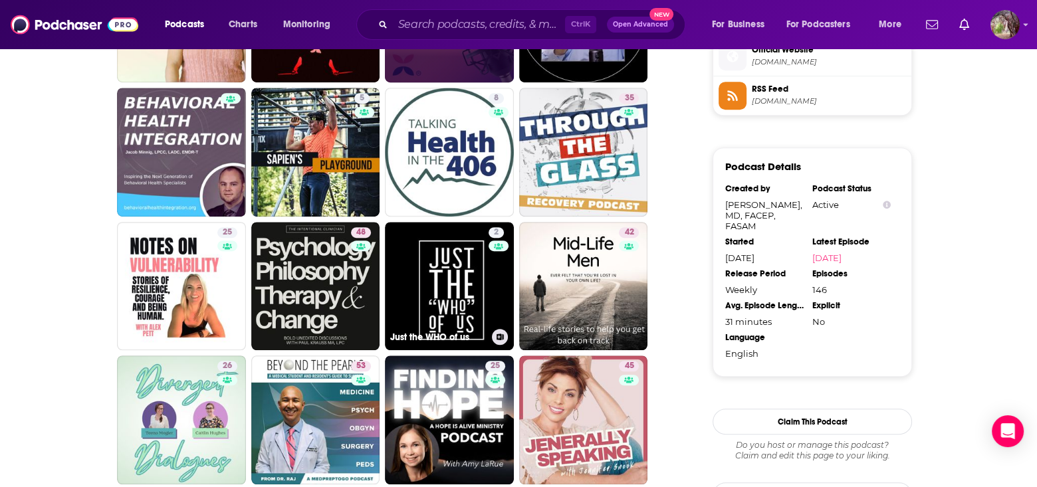
scroll to position [1131, 0]
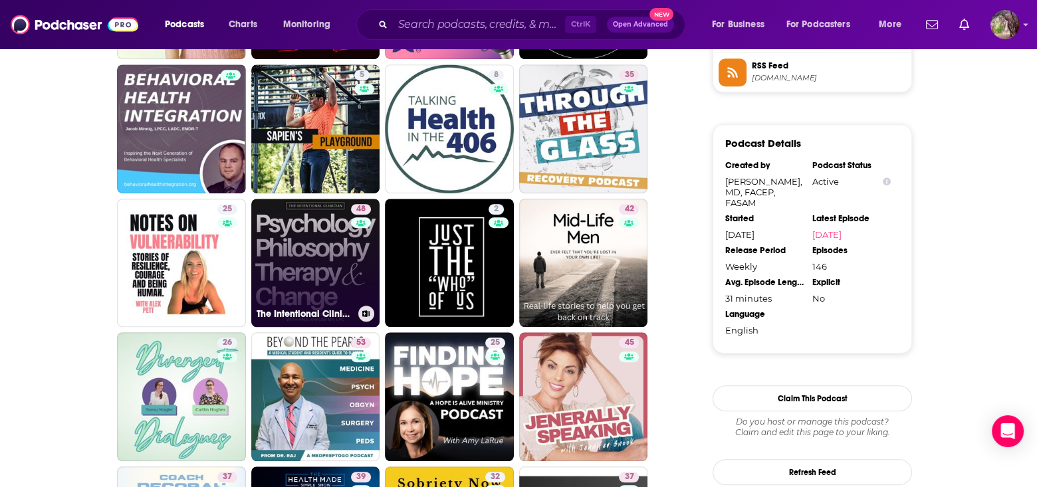
click at [309, 238] on link "48 The Intentional Clinician: Psychology, Philosophy, Therapy, & Change" at bounding box center [315, 263] width 129 height 129
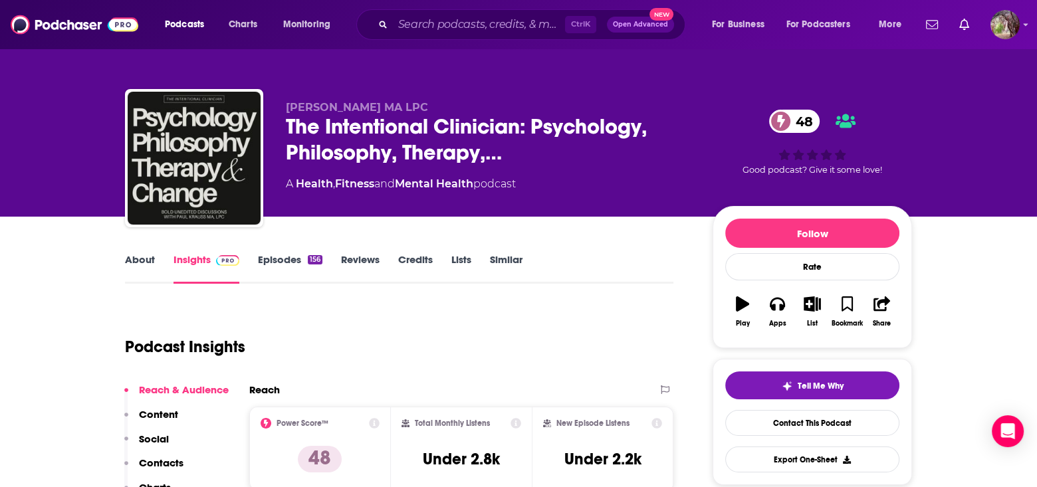
click at [137, 258] on link "About" at bounding box center [140, 268] width 30 height 31
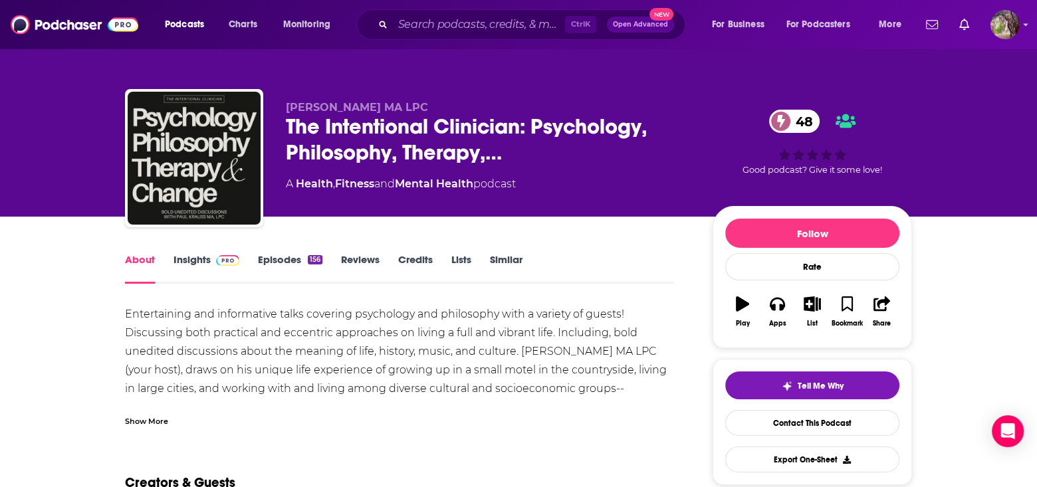
scroll to position [67, 0]
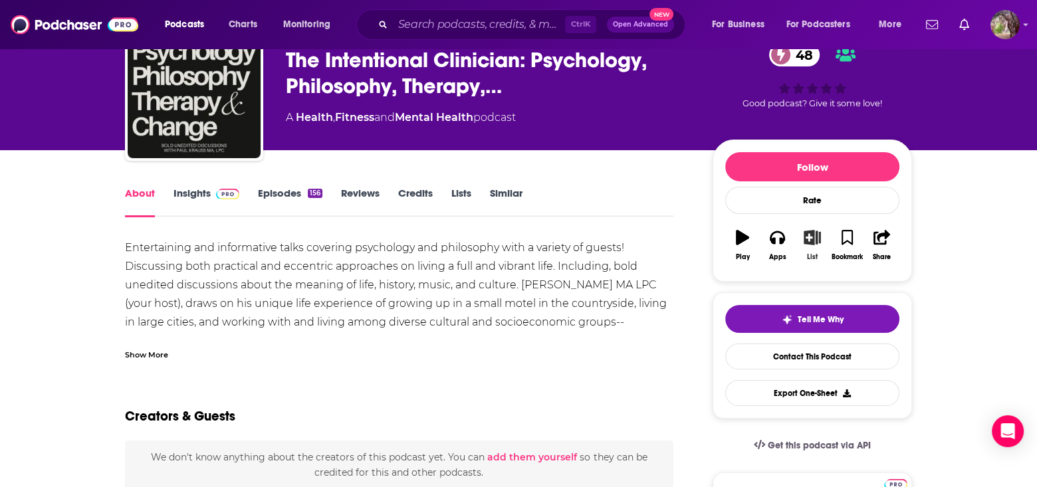
click at [810, 234] on icon "button" at bounding box center [813, 237] width 17 height 15
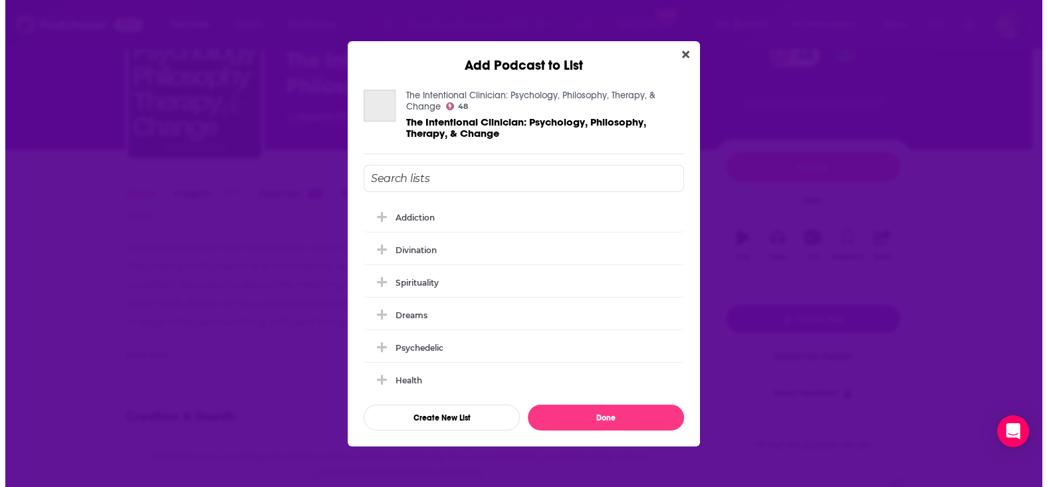
scroll to position [0, 0]
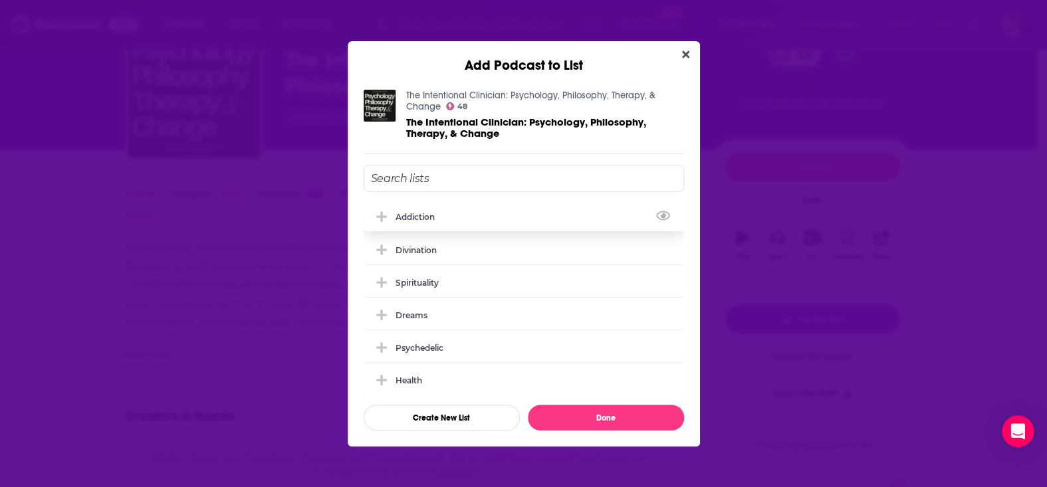
click at [434, 214] on div "Addiction" at bounding box center [419, 217] width 47 height 10
click at [608, 421] on button "Done" at bounding box center [606, 418] width 156 height 26
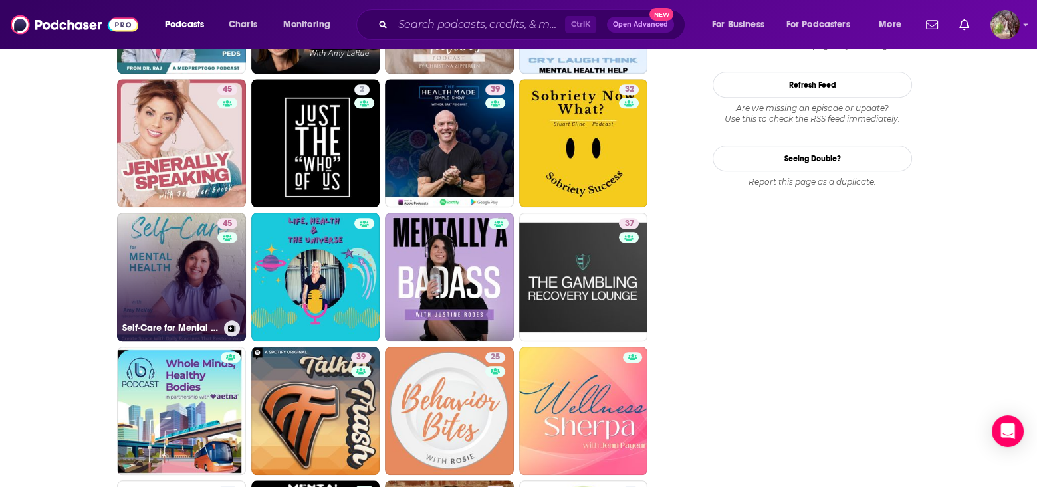
scroll to position [1530, 0]
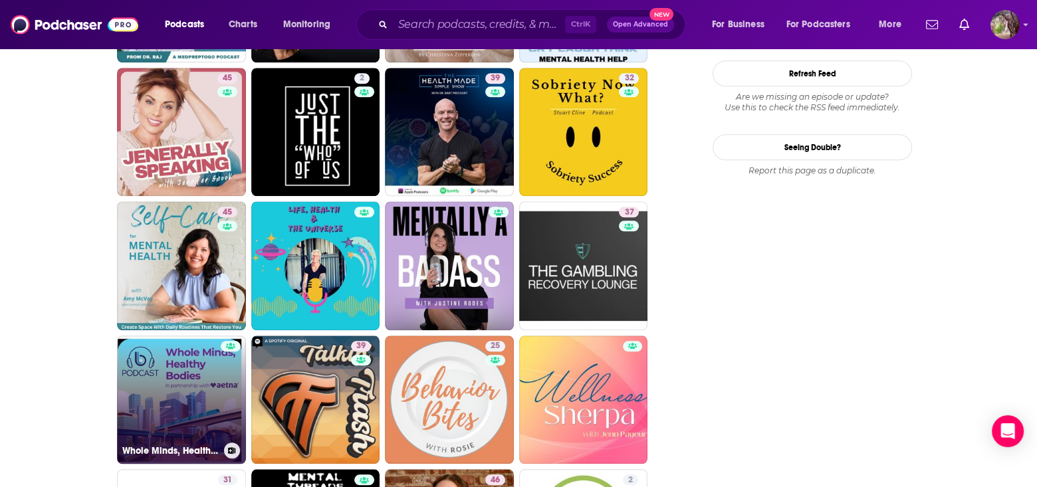
click at [192, 388] on link "Whole Minds, Healthy Bodies" at bounding box center [181, 400] width 129 height 129
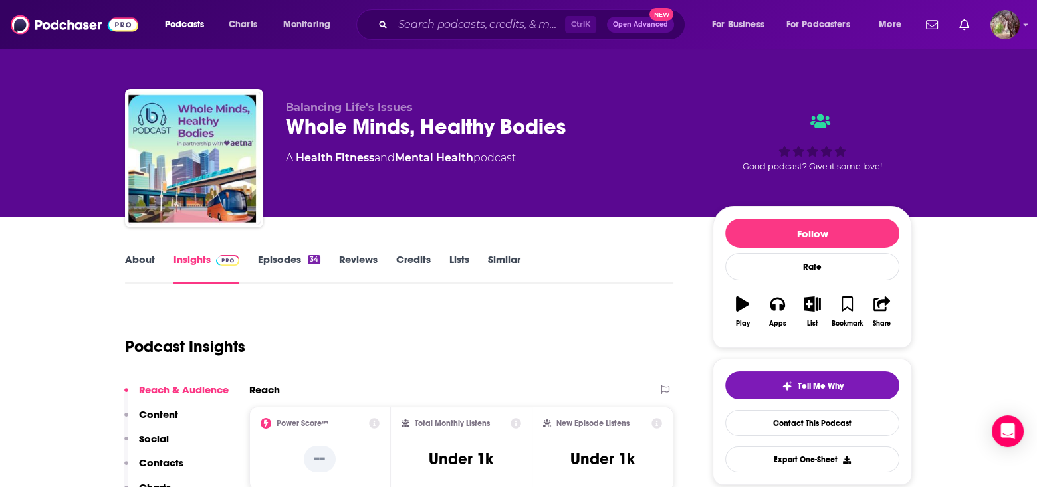
click at [133, 258] on link "About" at bounding box center [140, 268] width 30 height 31
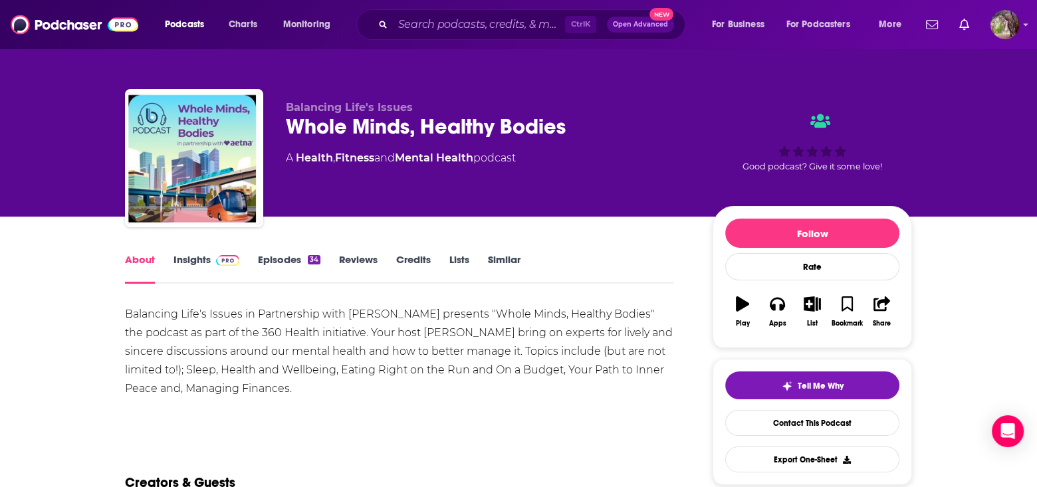
click at [170, 333] on div "Balancing Life's Issues in Partnership with [PERSON_NAME] presents "Whole Minds…" at bounding box center [399, 351] width 549 height 93
drag, startPoint x: 182, startPoint y: 333, endPoint x: 287, endPoint y: 337, distance: 105.1
click at [287, 337] on div "Balancing Life's Issues in Partnership with [PERSON_NAME] presents "Whole Minds…" at bounding box center [399, 351] width 549 height 93
copy div "360 Health initiative"
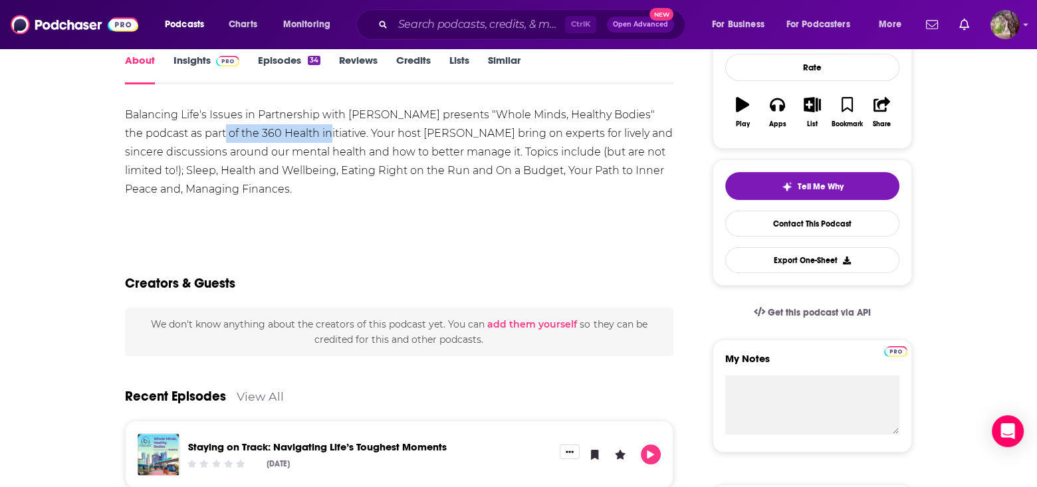
scroll to position [67, 0]
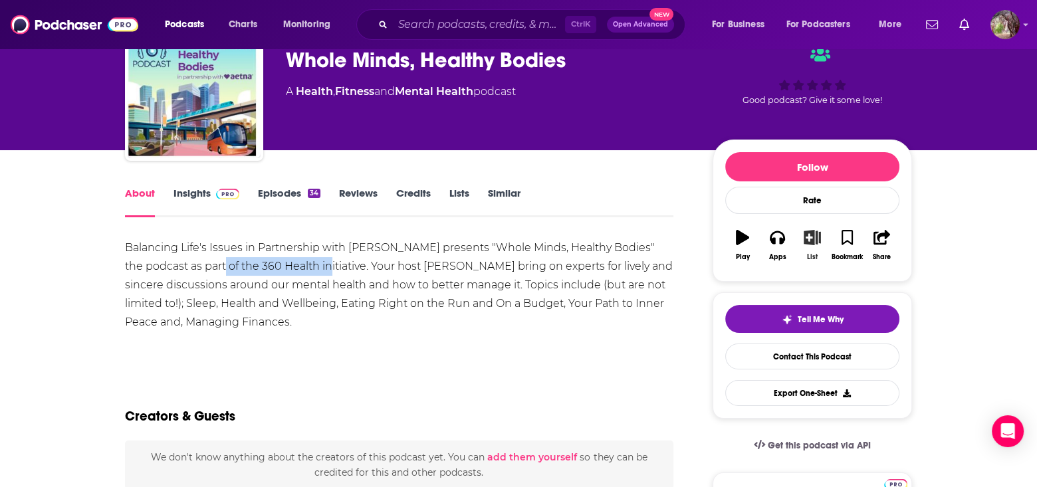
click at [810, 234] on icon "button" at bounding box center [812, 237] width 17 height 15
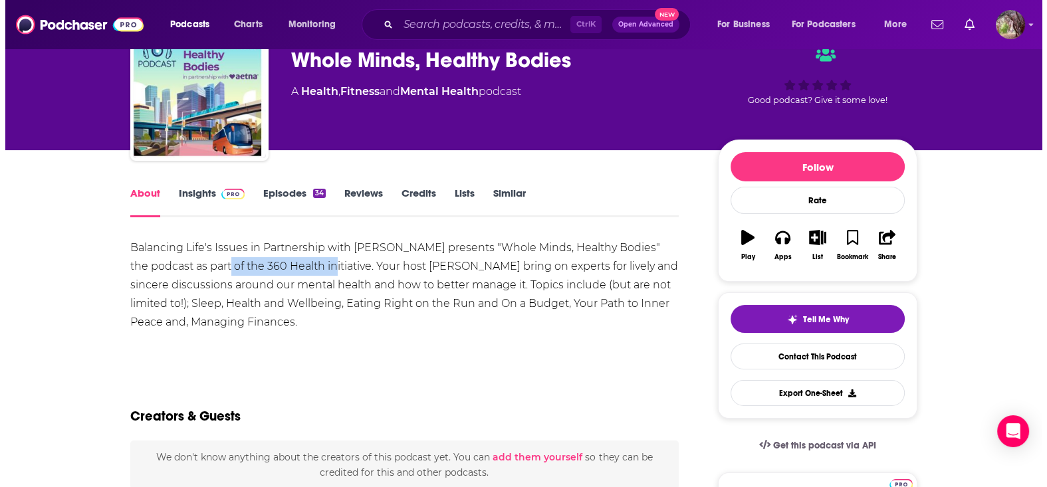
scroll to position [0, 0]
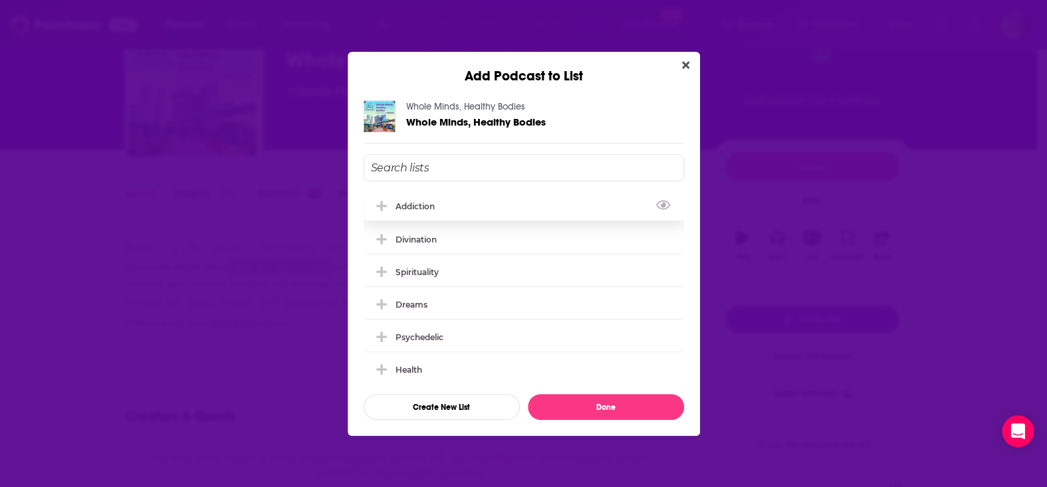
click at [412, 204] on div "Addiction" at bounding box center [419, 207] width 47 height 10
click at [602, 412] on button "Done" at bounding box center [606, 407] width 156 height 26
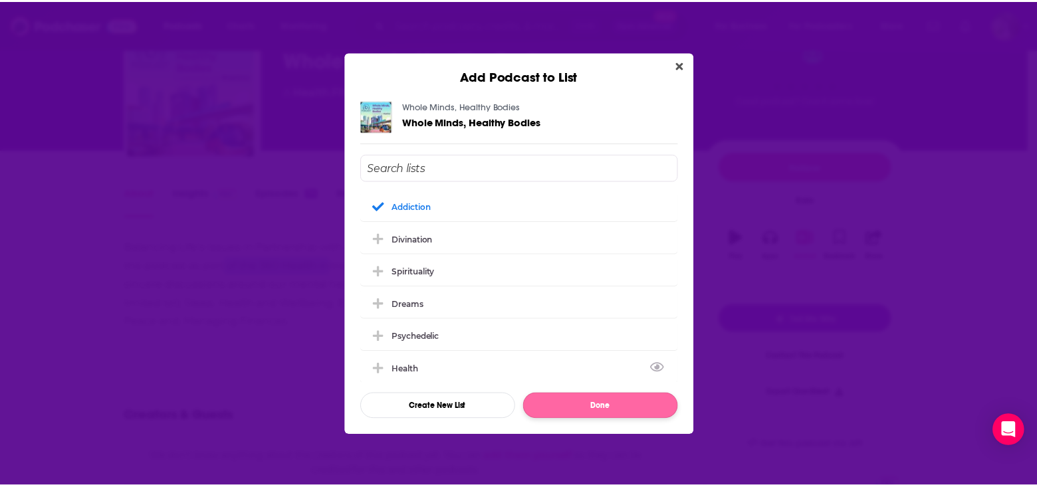
scroll to position [67, 0]
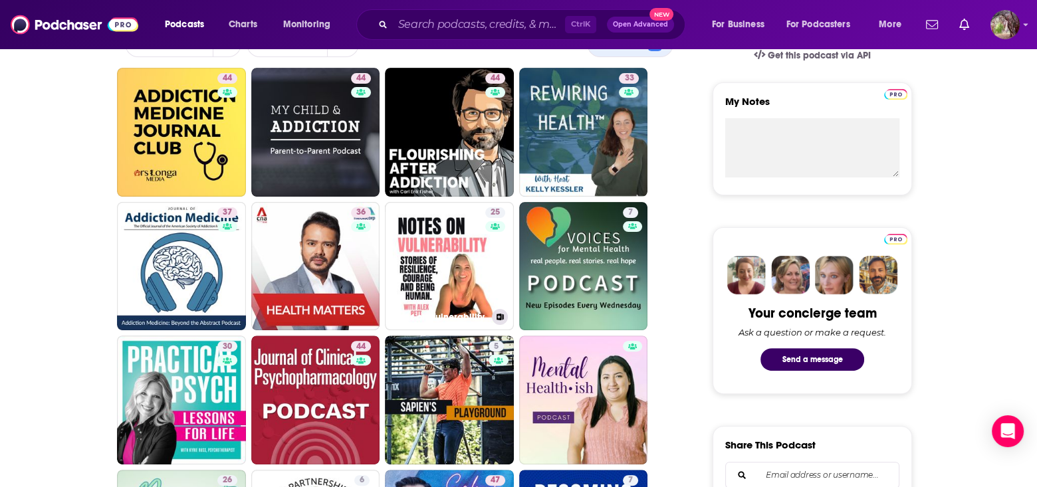
scroll to position [466, 0]
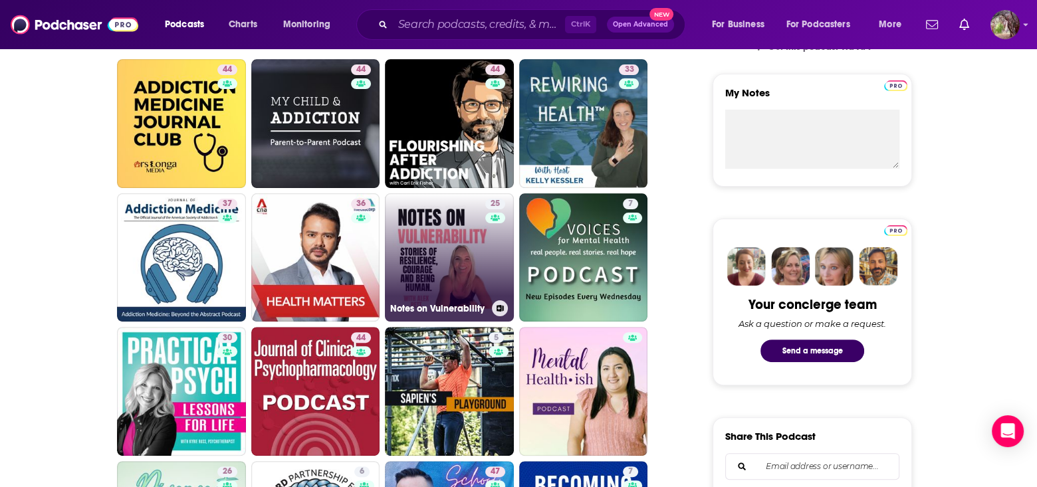
click at [429, 243] on link "25 Notes on Vulnerability" at bounding box center [449, 258] width 129 height 129
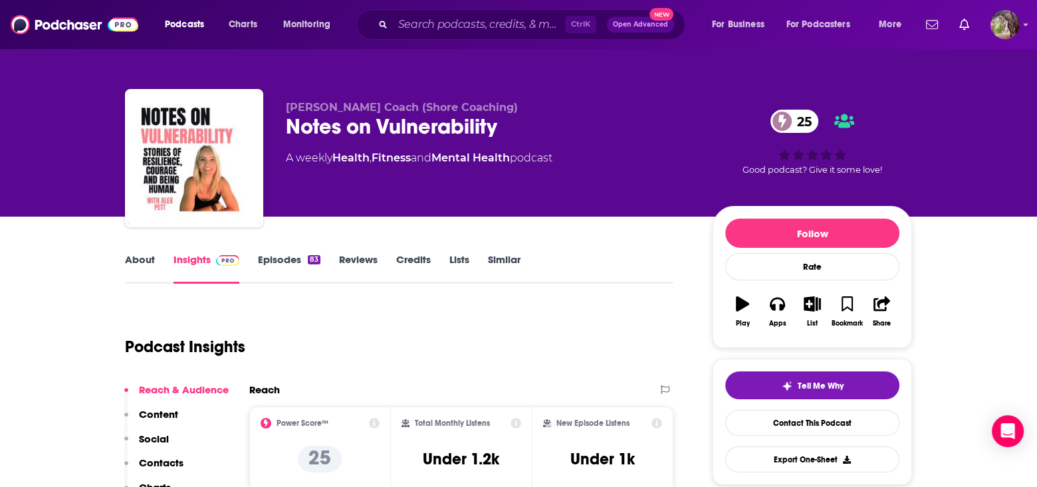
click at [138, 257] on link "About" at bounding box center [140, 268] width 30 height 31
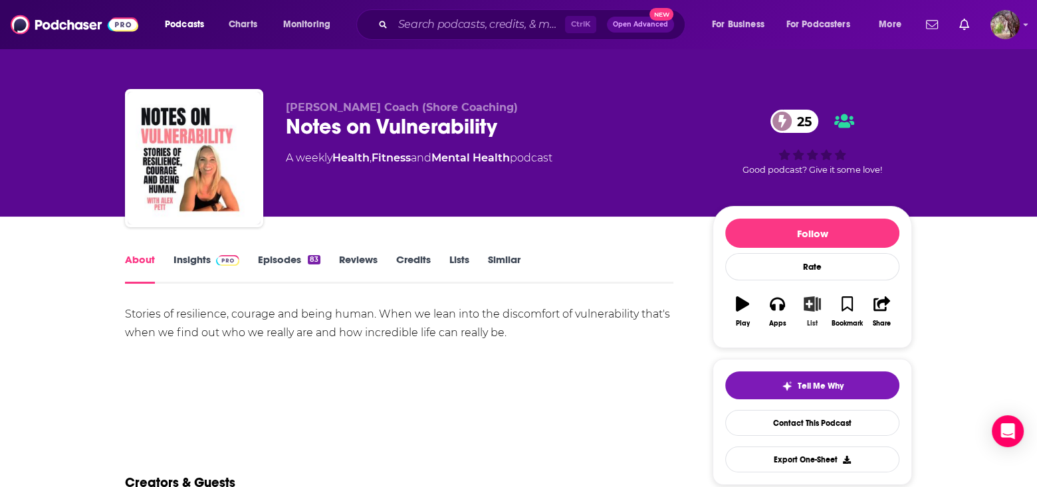
click at [810, 302] on icon "button" at bounding box center [812, 304] width 17 height 15
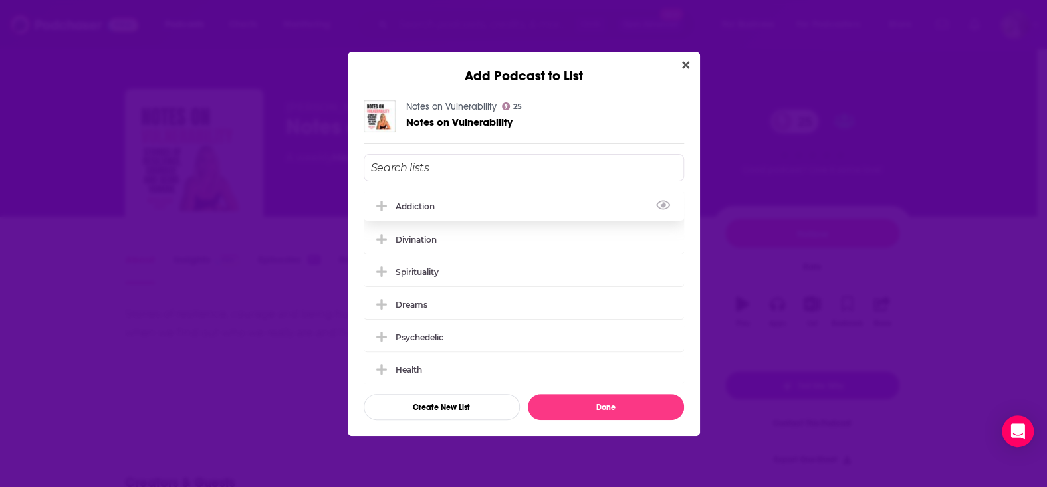
click at [417, 205] on div "Addiction" at bounding box center [419, 207] width 47 height 10
click at [607, 406] on button "Done" at bounding box center [606, 407] width 156 height 26
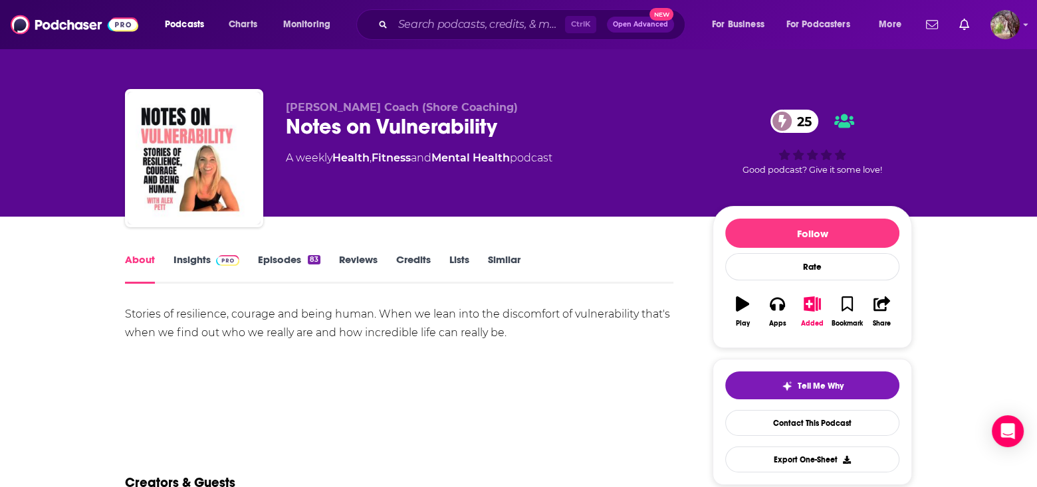
click at [196, 257] on link "Insights" at bounding box center [207, 268] width 66 height 31
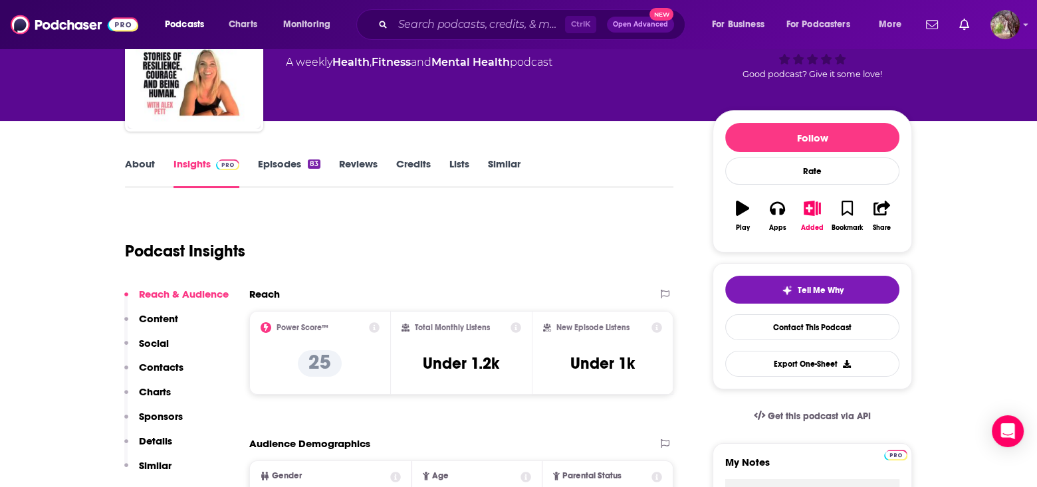
scroll to position [200, 0]
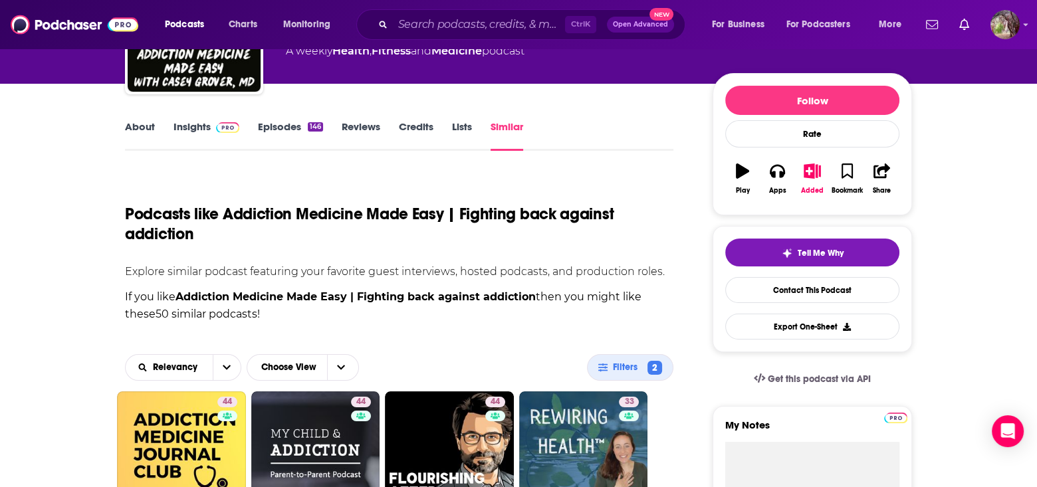
scroll to position [266, 0]
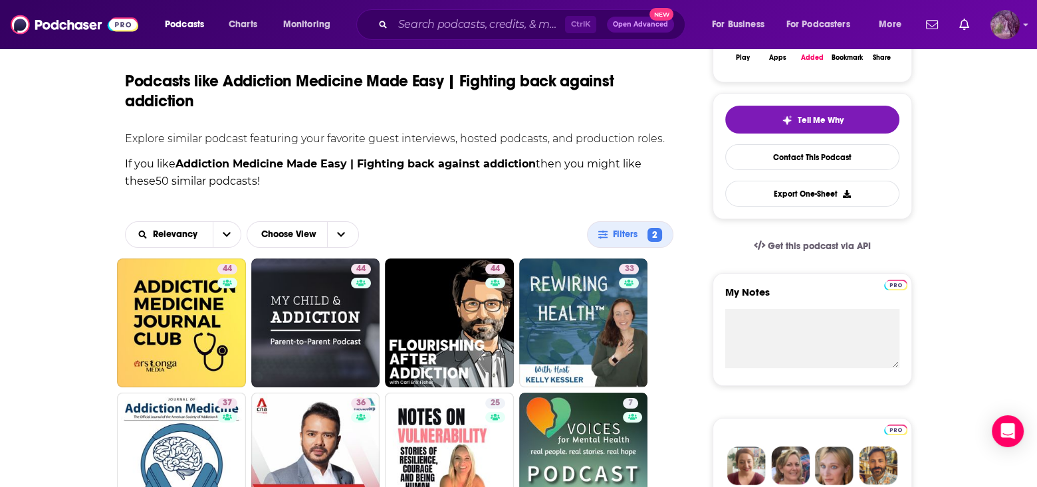
click at [1000, 25] on img "Logged in as MSanz" at bounding box center [1005, 24] width 29 height 29
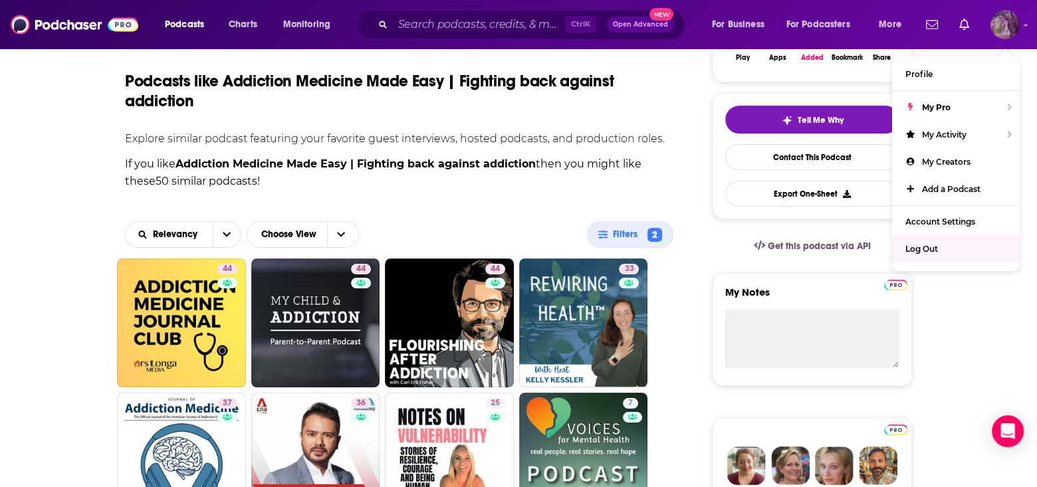
click at [930, 249] on span "Log Out" at bounding box center [922, 249] width 33 height 10
